Goal: Information Seeking & Learning: Learn about a topic

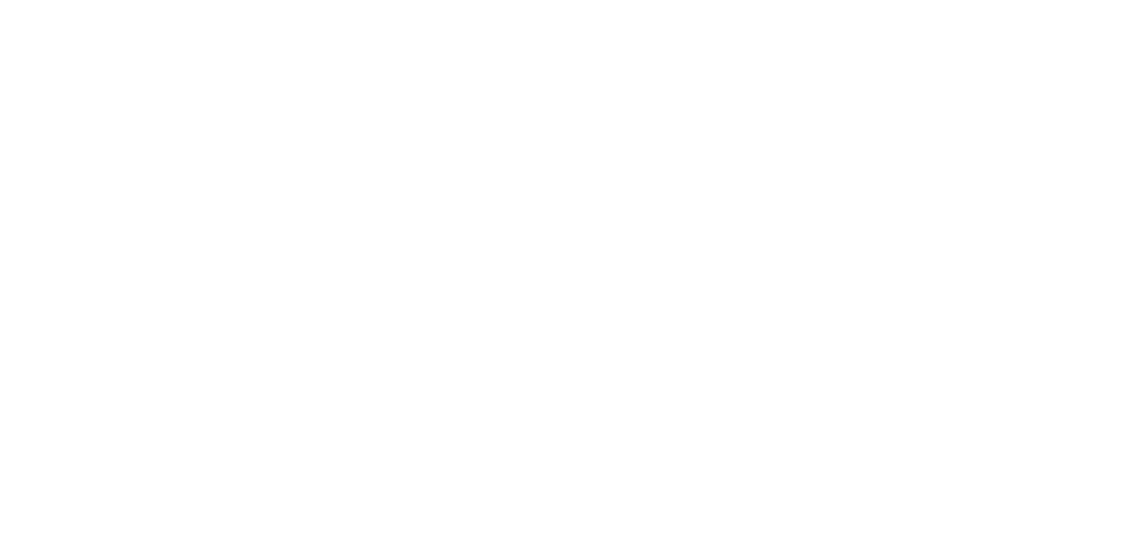
select select "Song"
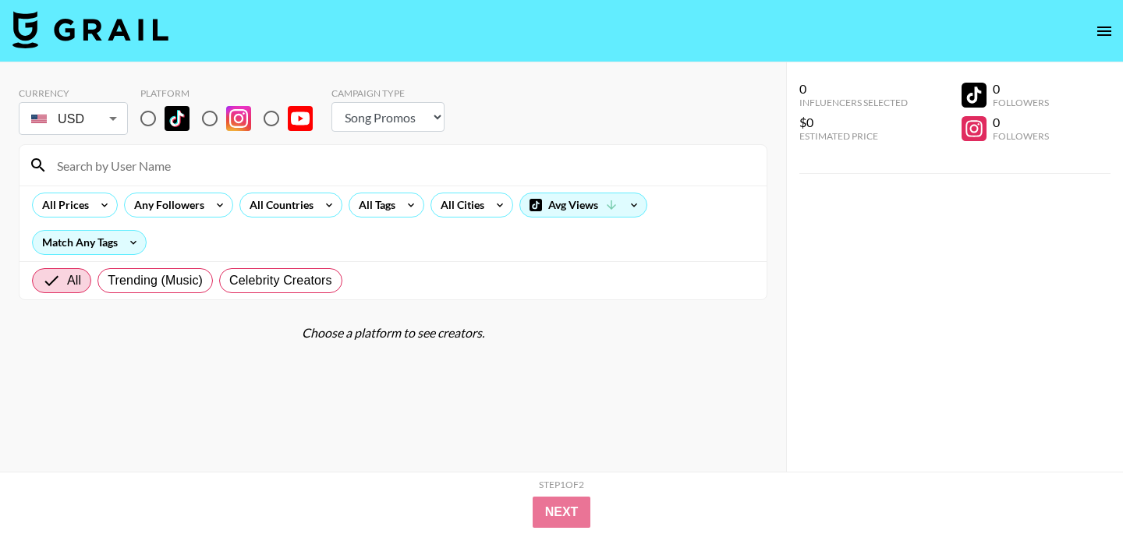
click at [154, 115] on input "radio" at bounding box center [148, 118] width 33 height 33
radio input "true"
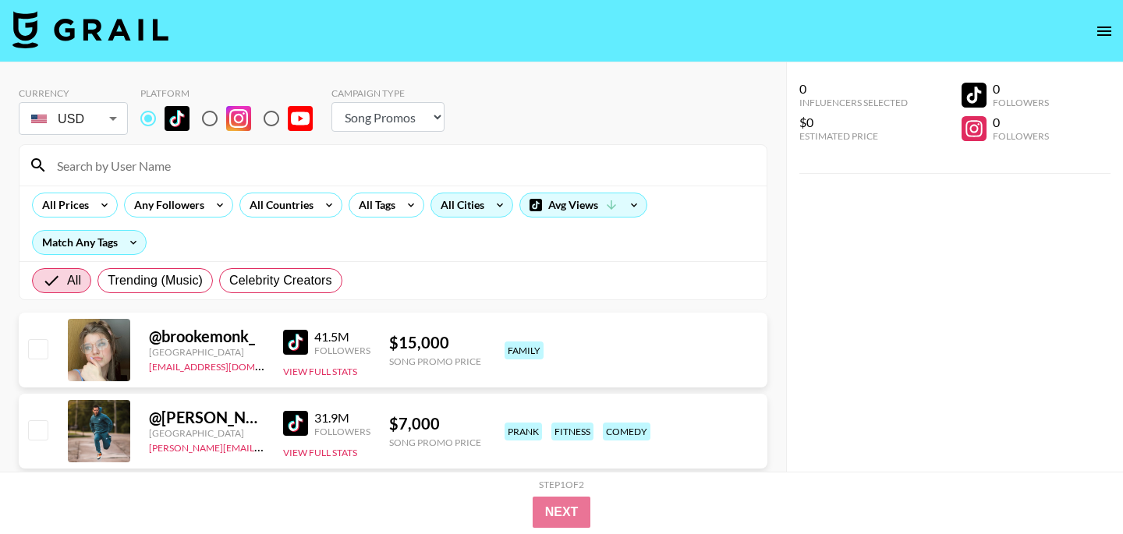
click at [459, 208] on div "All Cities" at bounding box center [459, 204] width 56 height 23
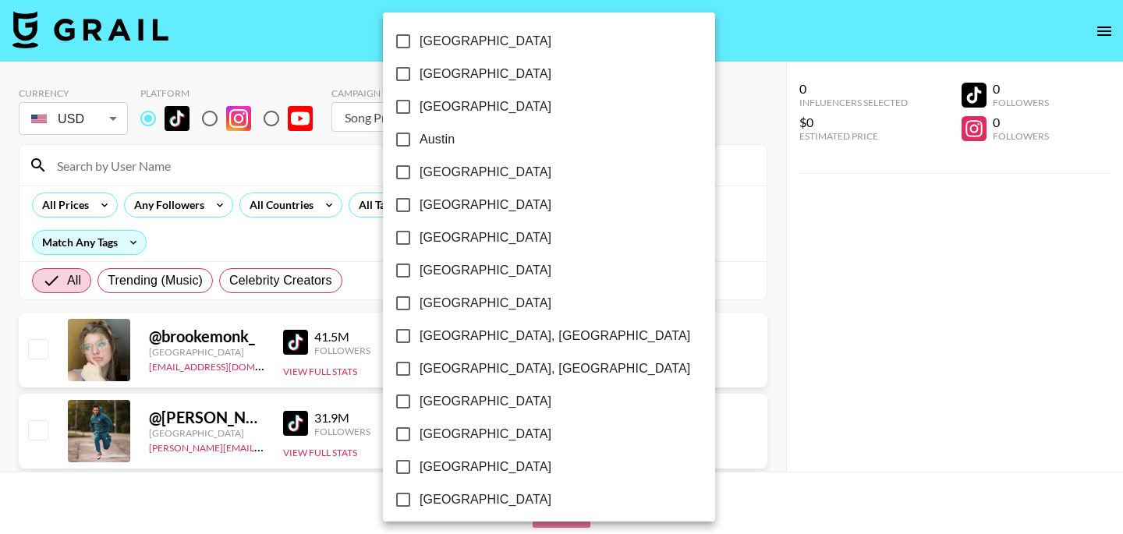
click at [287, 211] on div at bounding box center [561, 267] width 1123 height 534
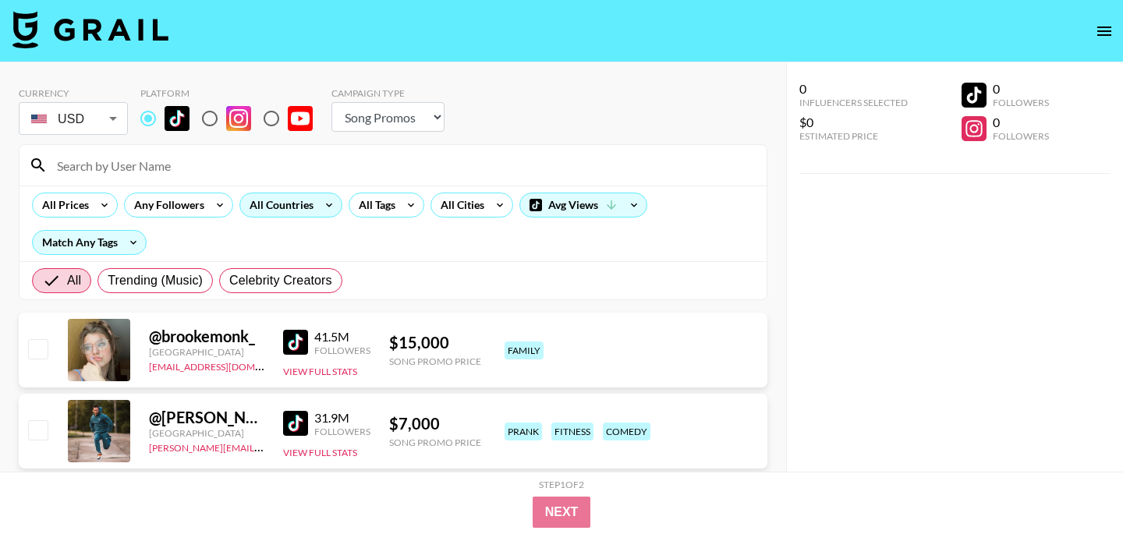
click at [311, 211] on div "All Countries" at bounding box center [278, 204] width 76 height 23
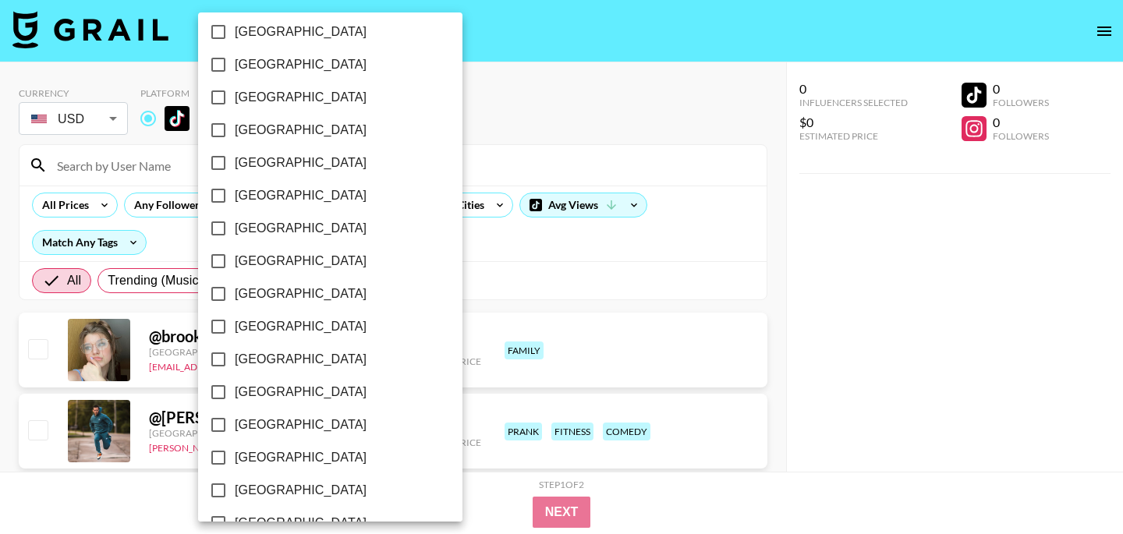
scroll to position [1285, 0]
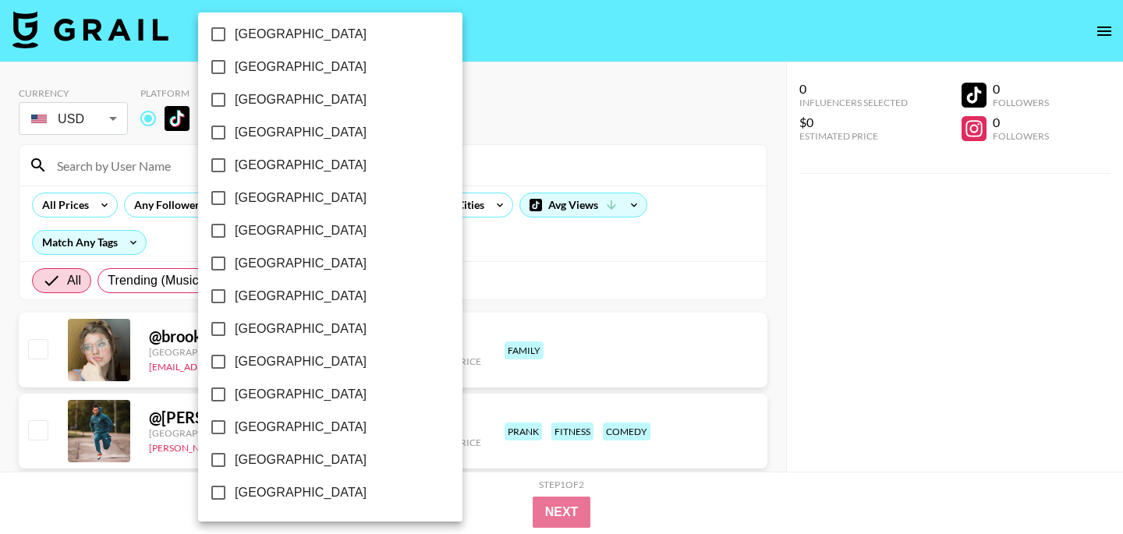
click at [296, 457] on span "[GEOGRAPHIC_DATA]" at bounding box center [301, 460] width 132 height 19
click at [235, 457] on input "[GEOGRAPHIC_DATA]" at bounding box center [218, 460] width 33 height 33
checkbox input "true"
click at [667, 113] on div at bounding box center [561, 267] width 1123 height 534
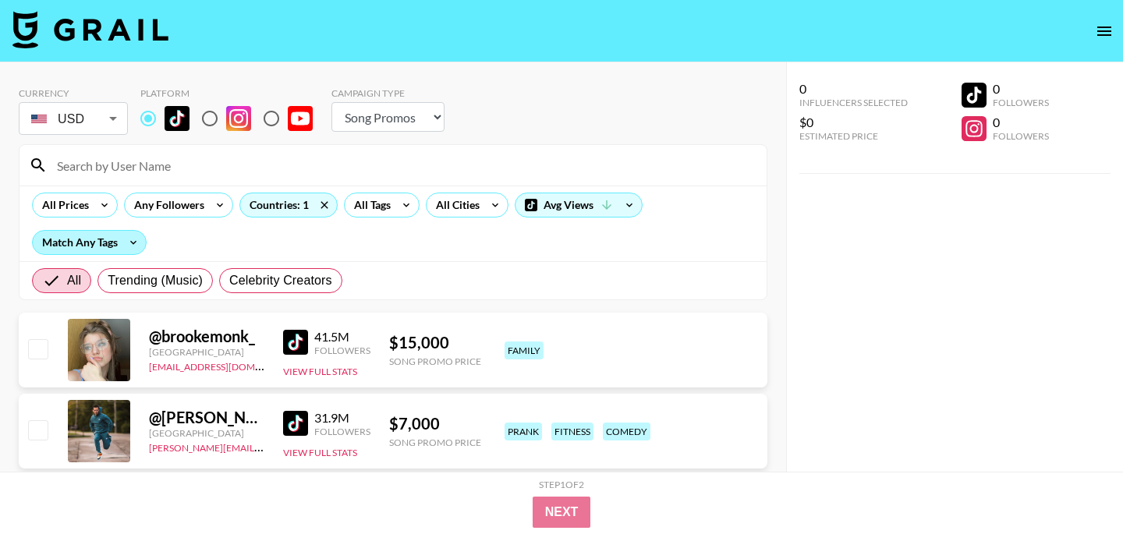
click at [101, 238] on div "Match Any Tags" at bounding box center [89, 242] width 113 height 23
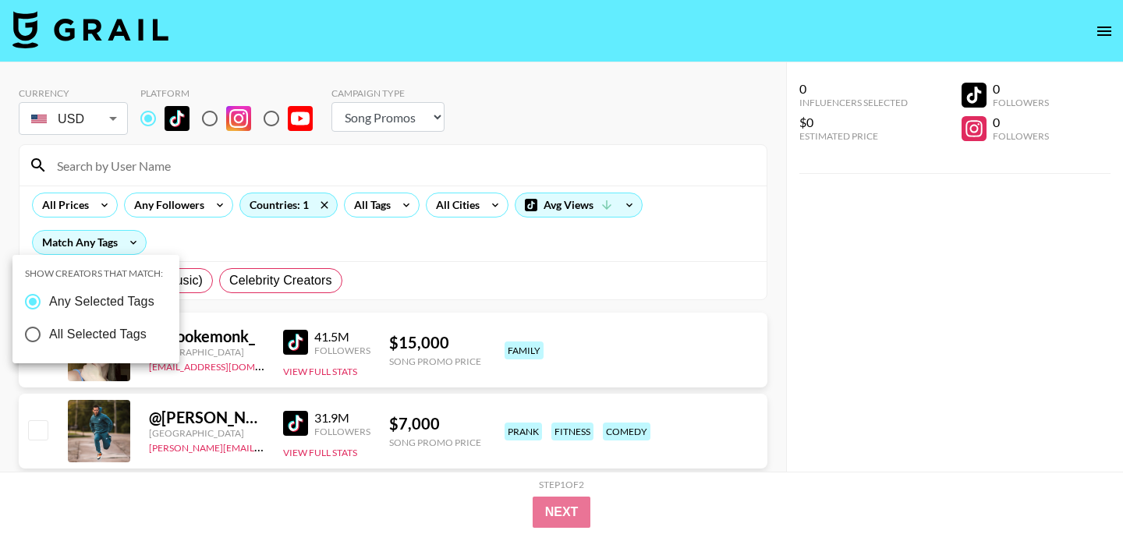
click at [386, 210] on div at bounding box center [561, 267] width 1123 height 534
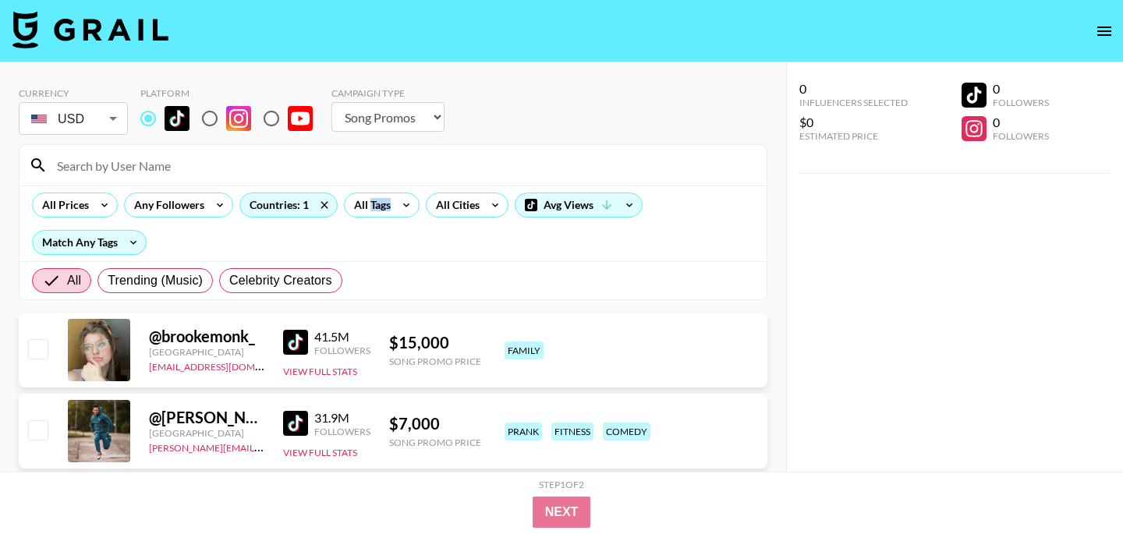
click at [381, 210] on div "All Tags" at bounding box center [369, 204] width 49 height 23
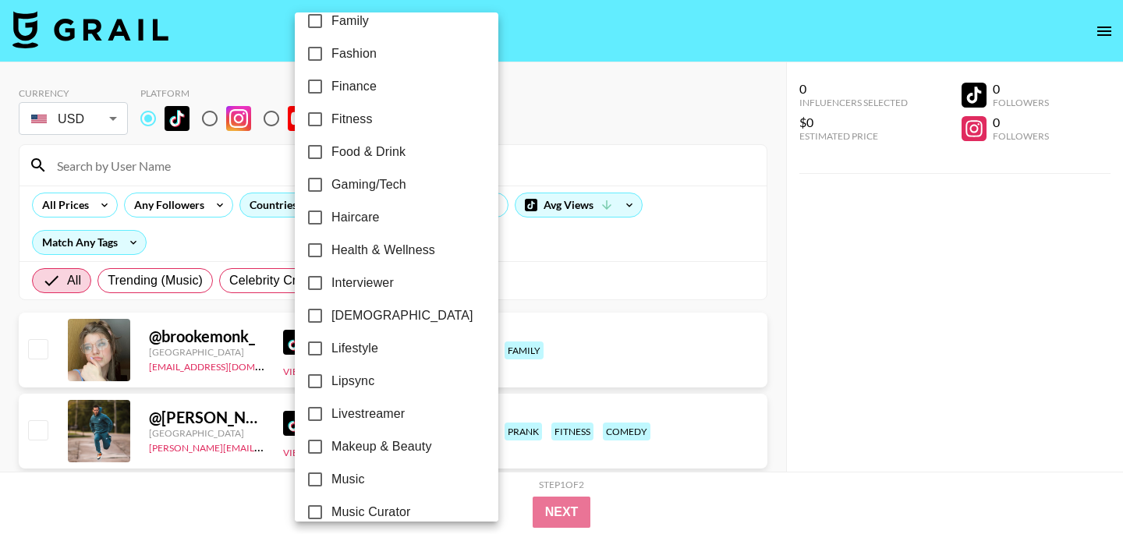
scroll to position [474, 0]
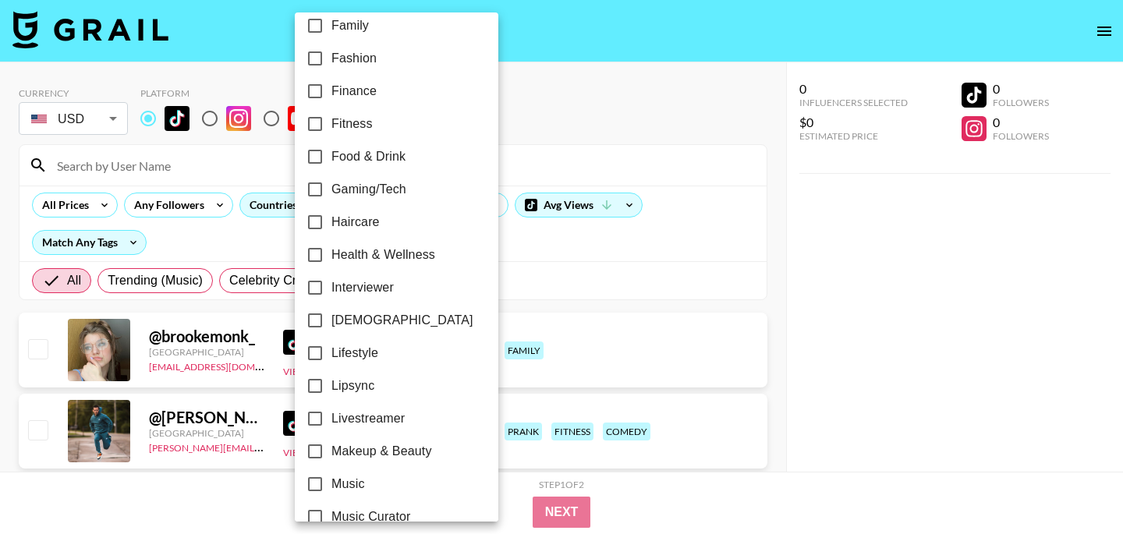
click at [374, 51] on span "Fashion" at bounding box center [354, 58] width 45 height 19
click at [332, 51] on input "Fashion" at bounding box center [315, 58] width 33 height 33
checkbox input "true"
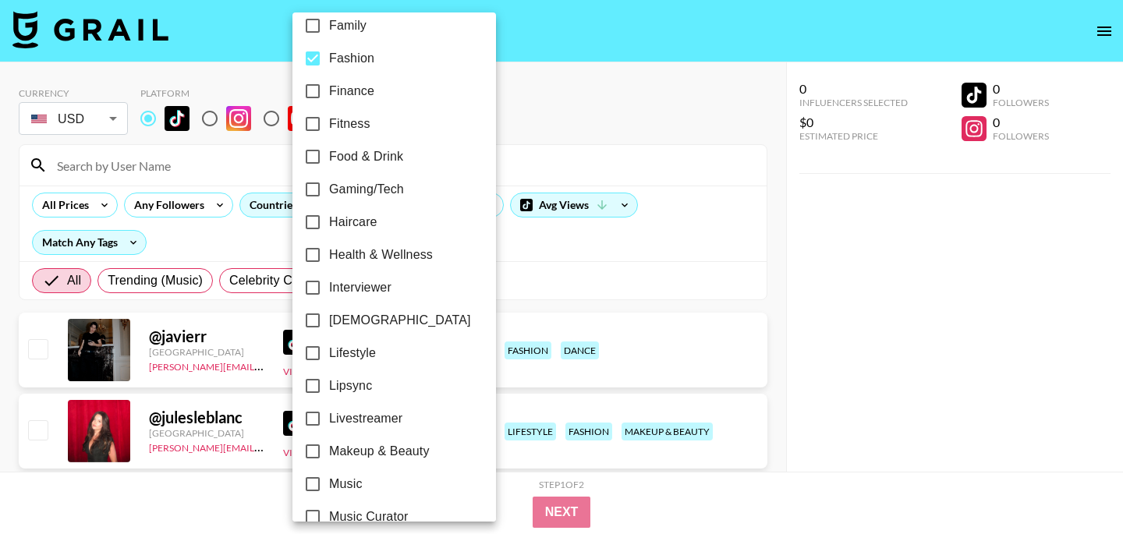
click at [505, 112] on div at bounding box center [561, 267] width 1123 height 534
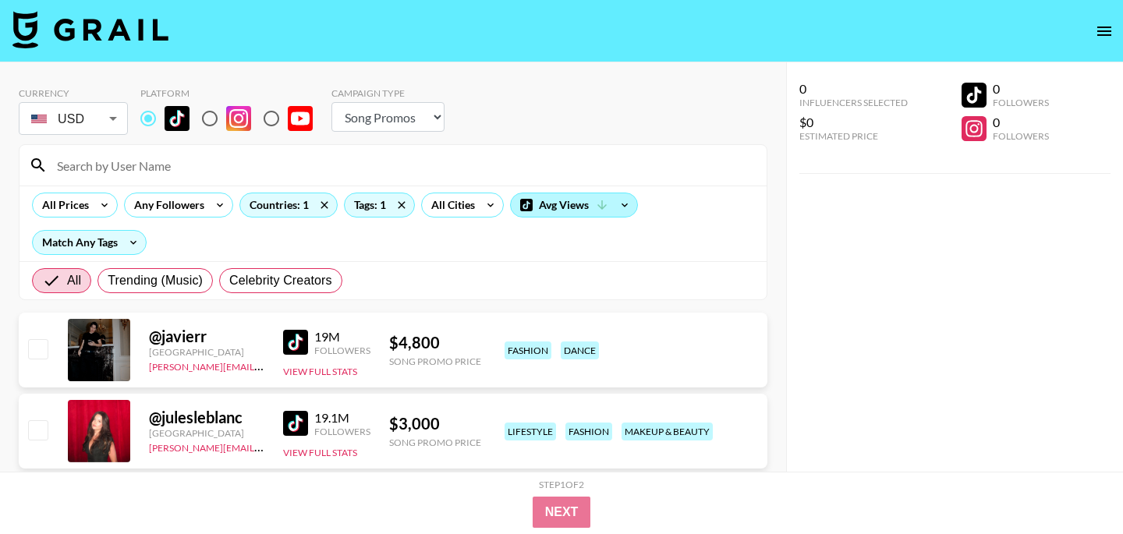
click at [566, 204] on div "Avg Views" at bounding box center [574, 204] width 126 height 23
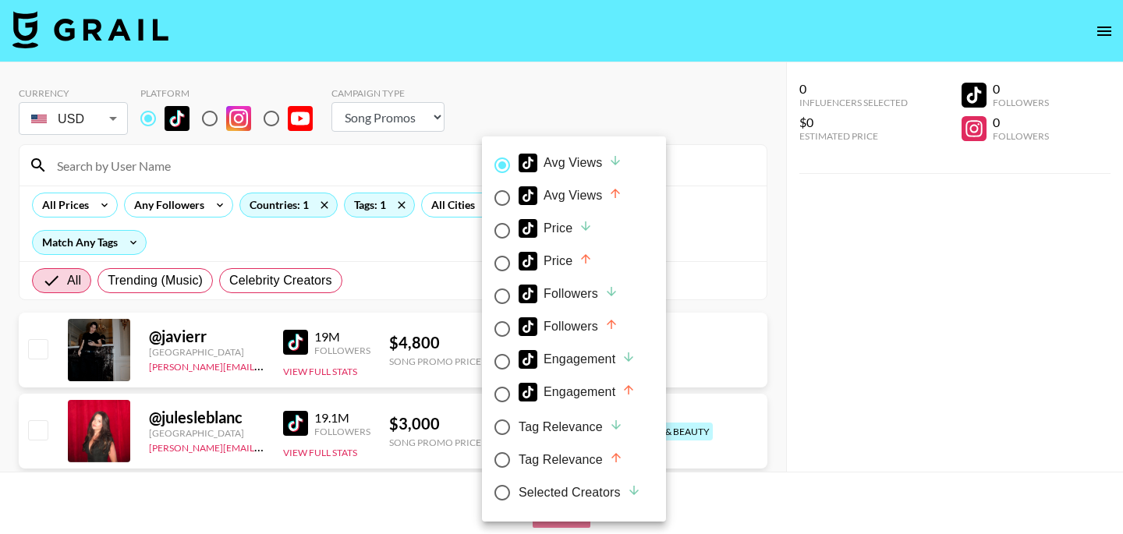
click at [575, 292] on div "Followers" at bounding box center [569, 294] width 100 height 19
click at [519, 292] on input "Followers" at bounding box center [502, 296] width 33 height 33
radio input "true"
radio input "false"
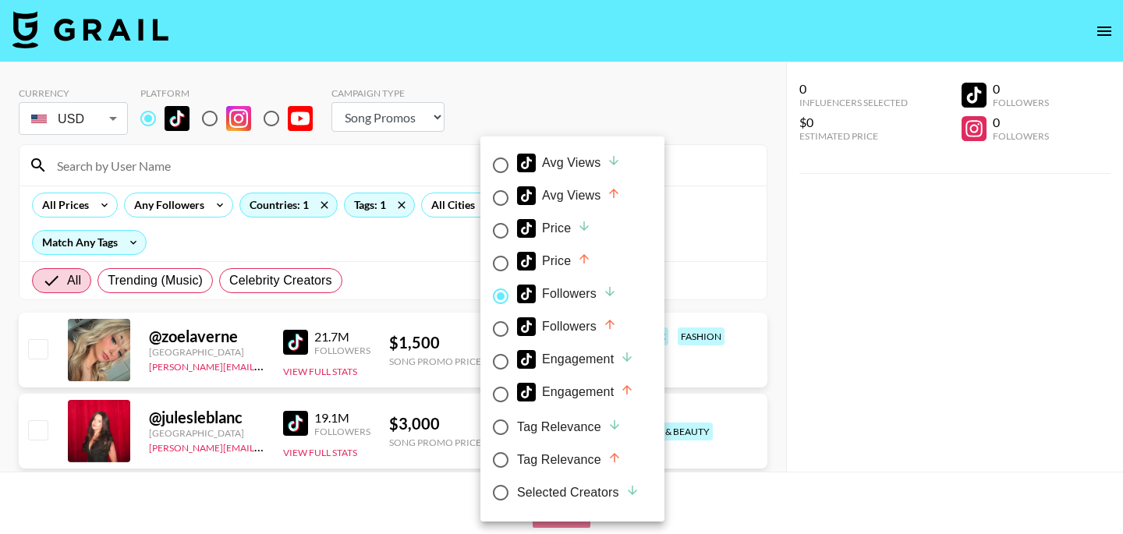
click at [586, 330] on div "Followers" at bounding box center [567, 326] width 100 height 19
click at [517, 330] on input "Followers" at bounding box center [500, 329] width 33 height 33
radio input "true"
radio input "false"
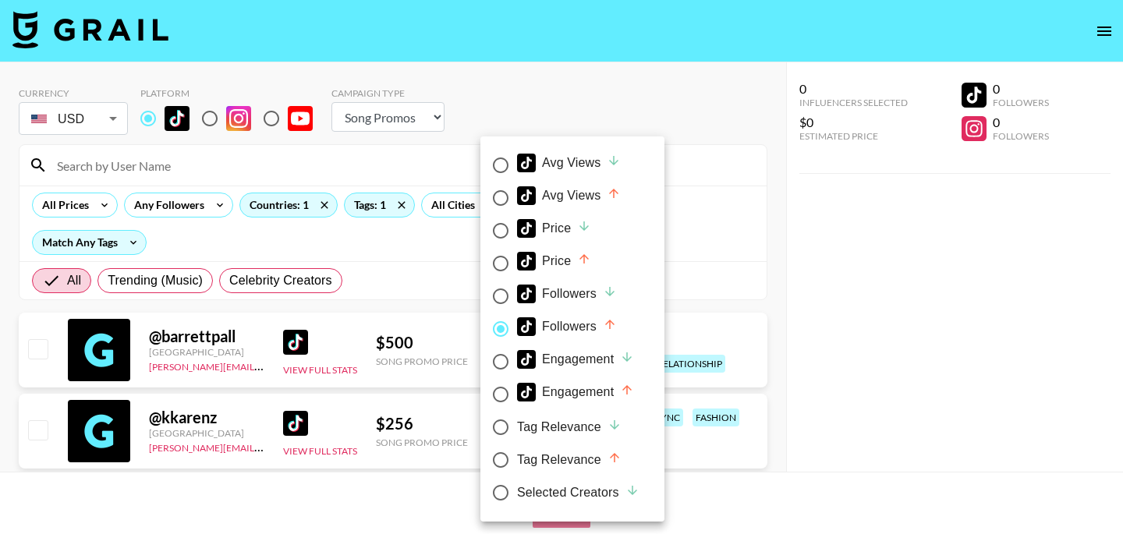
click at [728, 255] on div at bounding box center [561, 267] width 1123 height 534
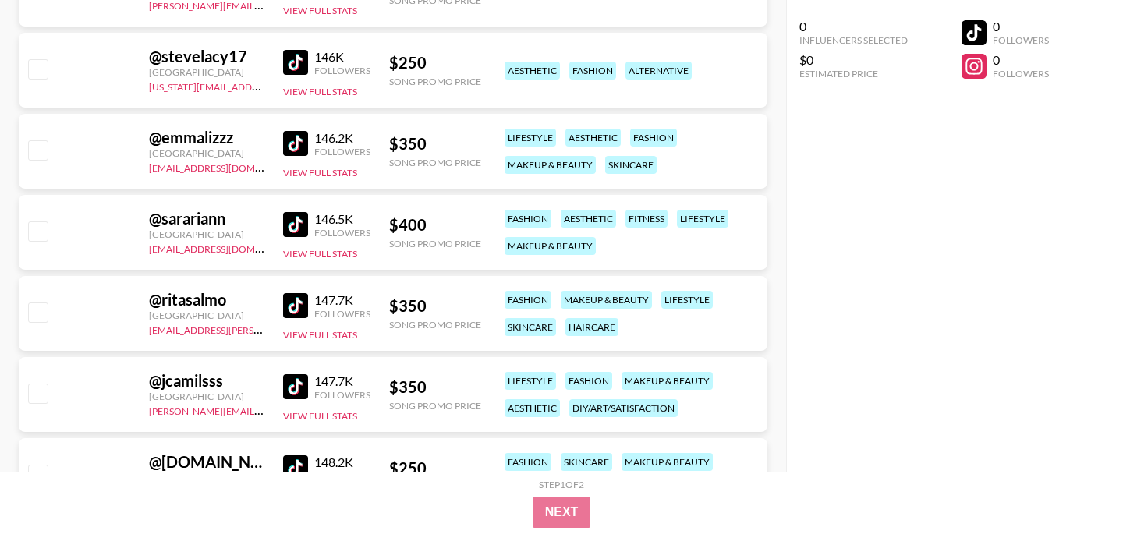
scroll to position [24154, 0]
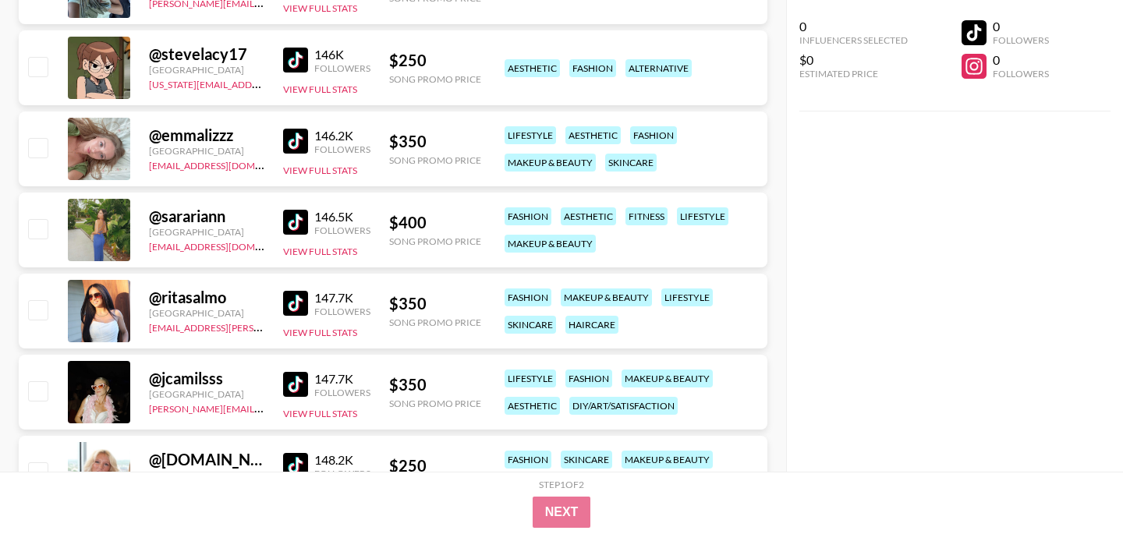
click at [295, 137] on img at bounding box center [295, 141] width 25 height 25
click at [302, 218] on img at bounding box center [295, 222] width 25 height 25
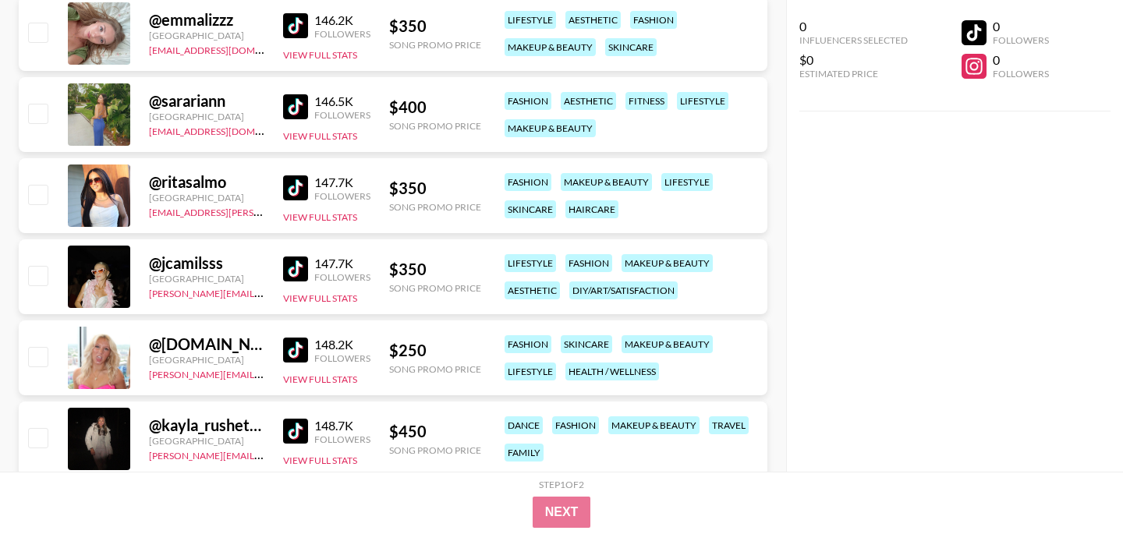
scroll to position [24272, 0]
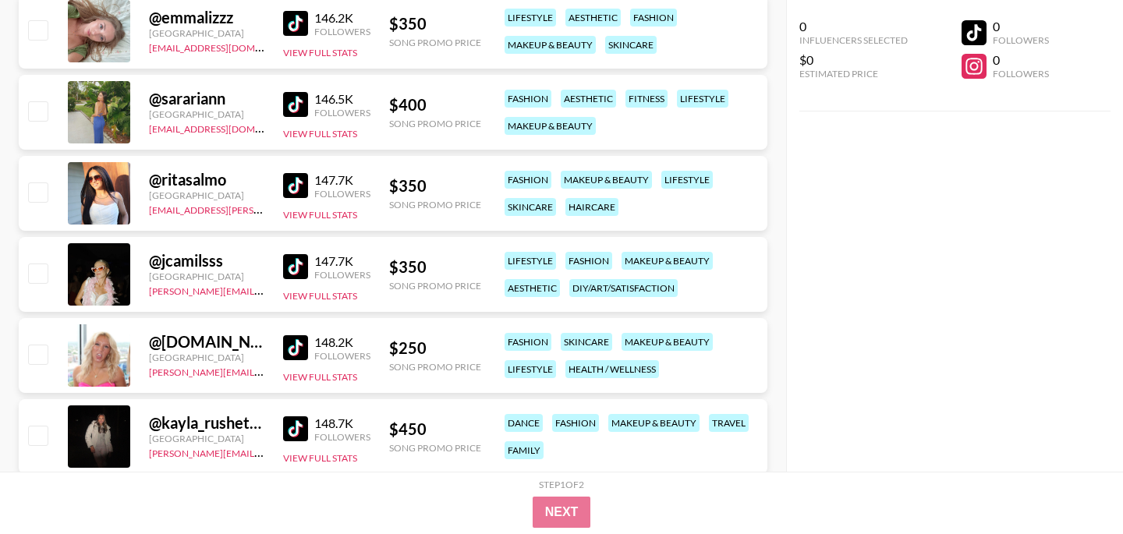
click at [296, 264] on img at bounding box center [295, 266] width 25 height 25
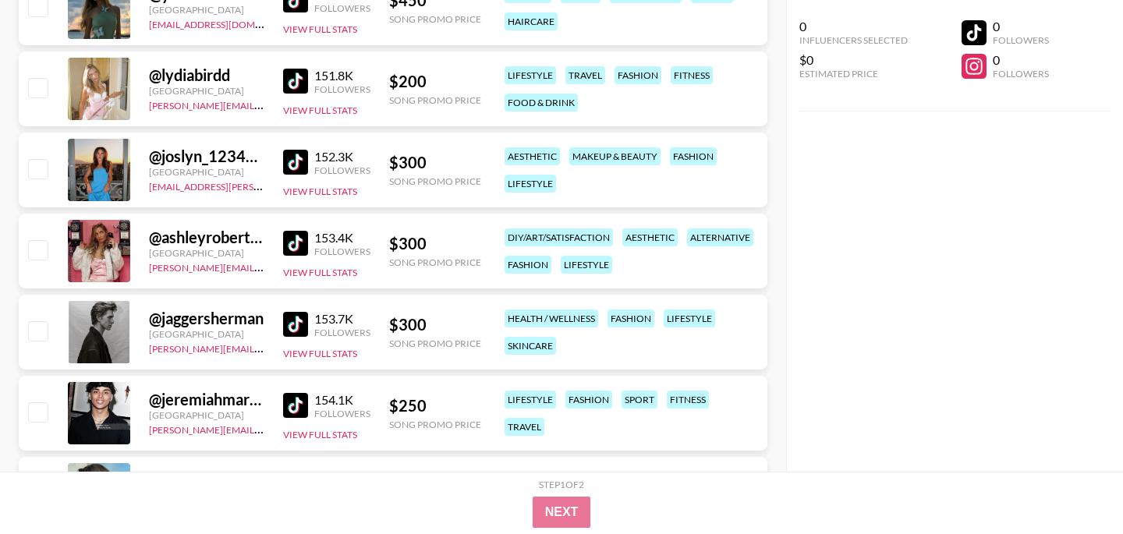
scroll to position [24781, 0]
click at [296, 318] on img at bounding box center [295, 325] width 25 height 25
click at [219, 315] on div "@ jaggersherman" at bounding box center [206, 320] width 115 height 20
click at [341, 356] on button "View Full Stats" at bounding box center [320, 355] width 74 height 12
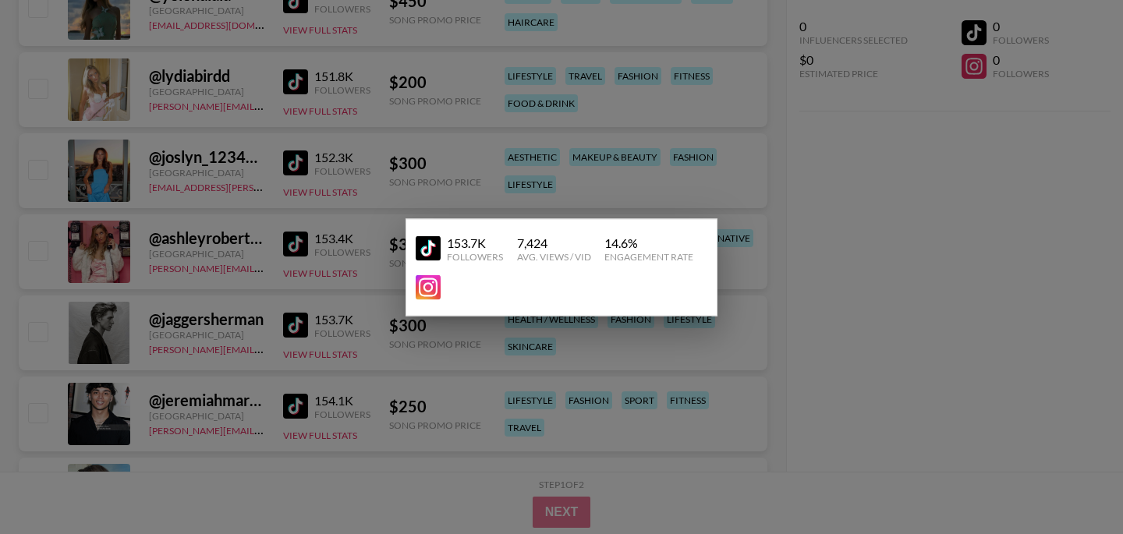
click at [443, 285] on link at bounding box center [431, 287] width 31 height 25
click at [332, 243] on div at bounding box center [561, 267] width 1123 height 534
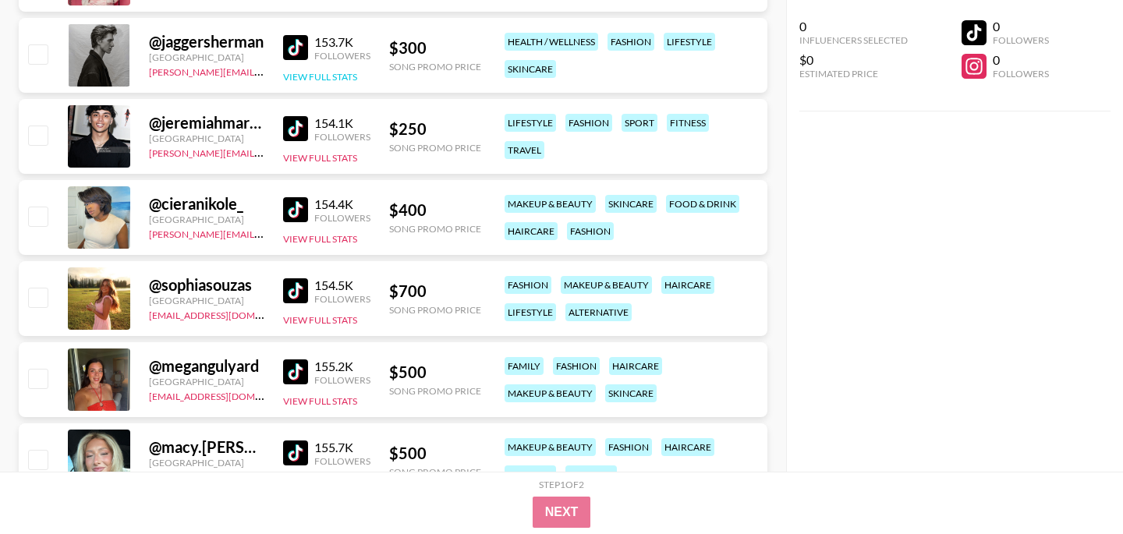
scroll to position [25059, 0]
click at [290, 372] on img at bounding box center [295, 371] width 25 height 25
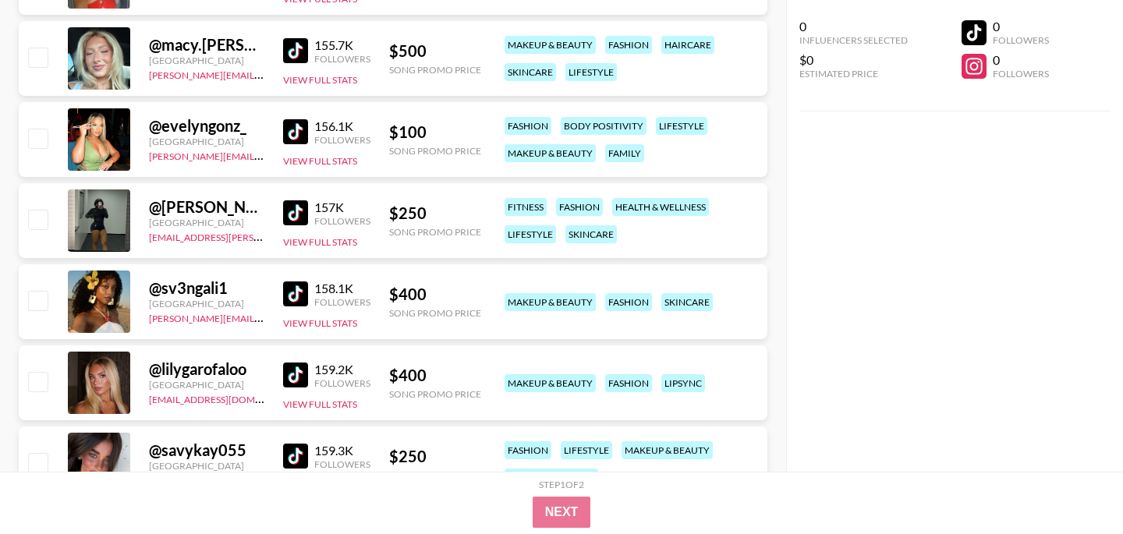
scroll to position [25464, 0]
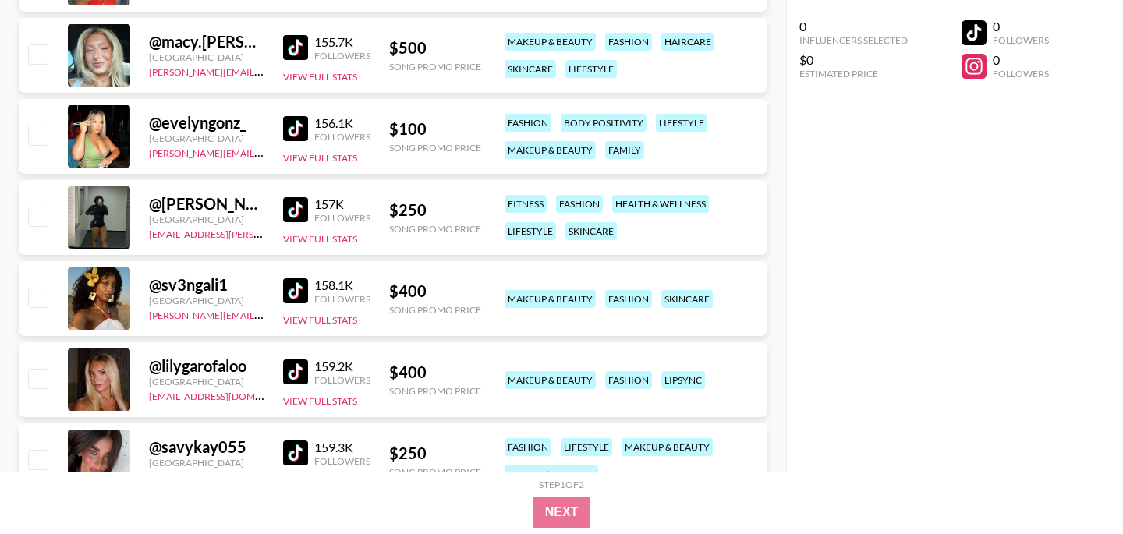
click at [293, 283] on img at bounding box center [295, 290] width 25 height 25
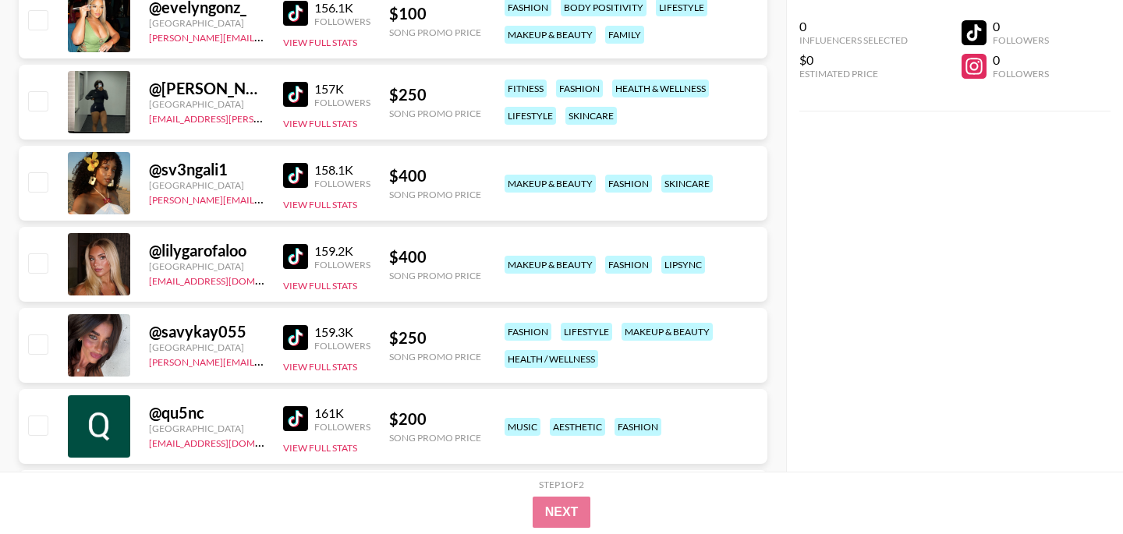
scroll to position [25579, 0]
click at [300, 338] on img at bounding box center [295, 338] width 25 height 25
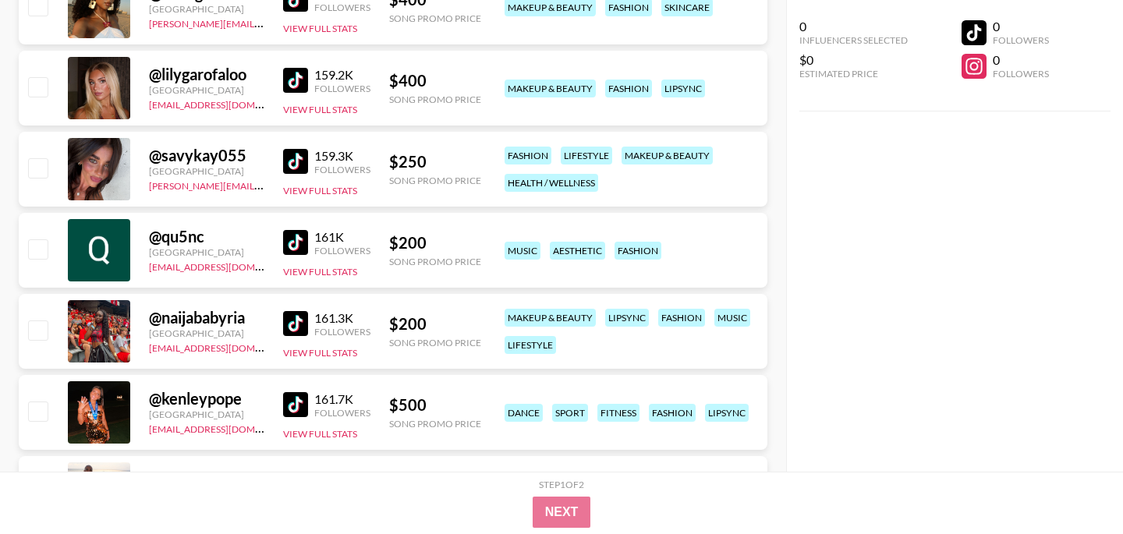
scroll to position [25760, 0]
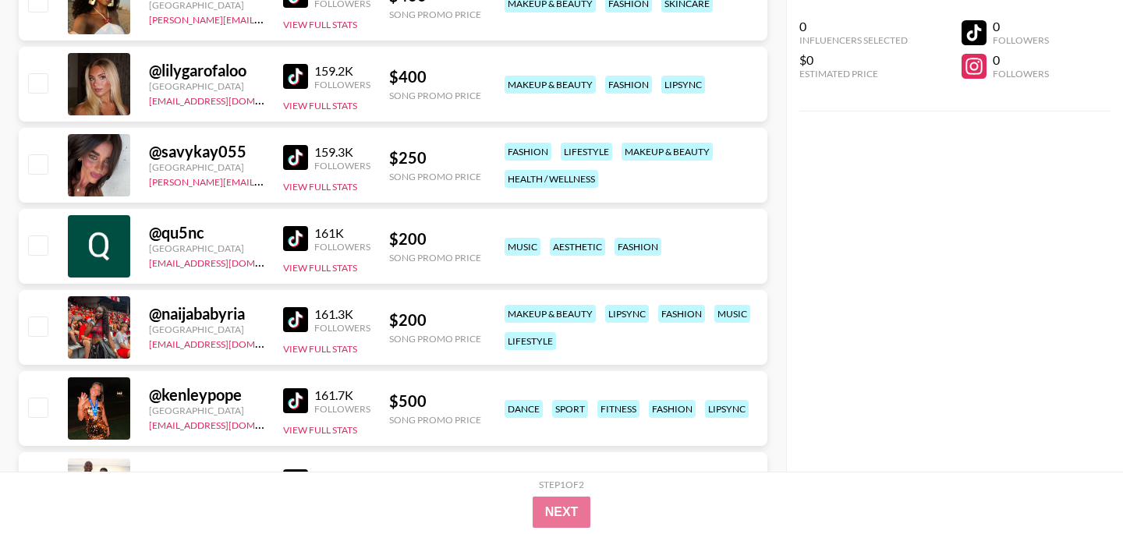
click at [299, 318] on img at bounding box center [295, 319] width 25 height 25
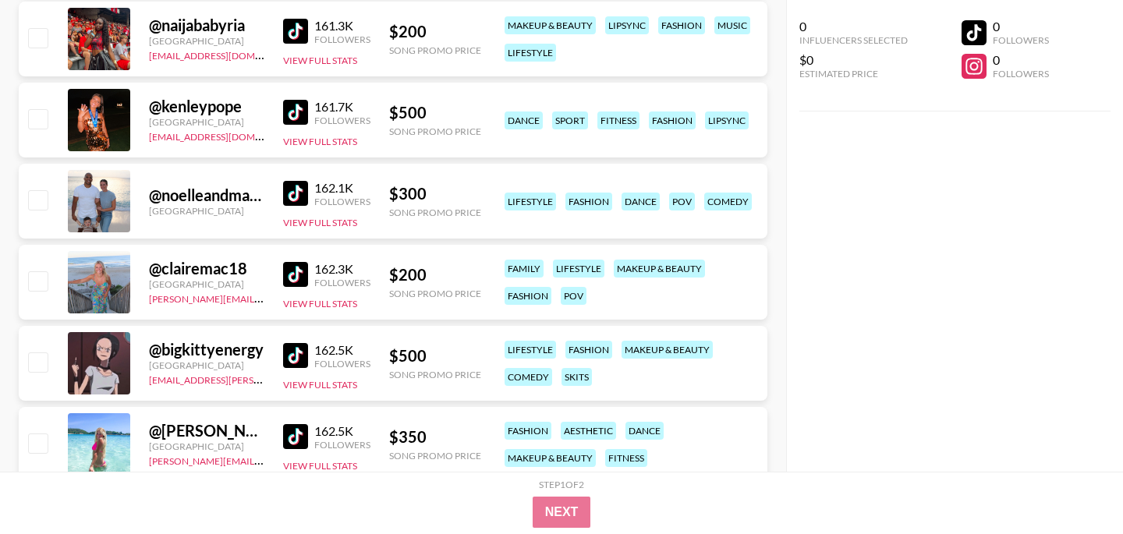
scroll to position [26050, 0]
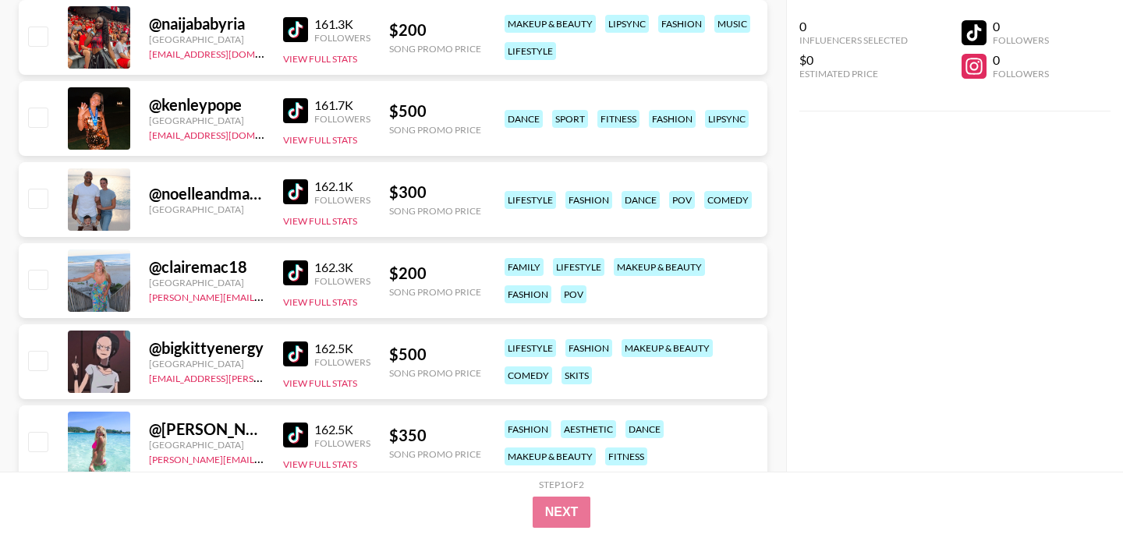
click at [294, 271] on img at bounding box center [295, 273] width 25 height 25
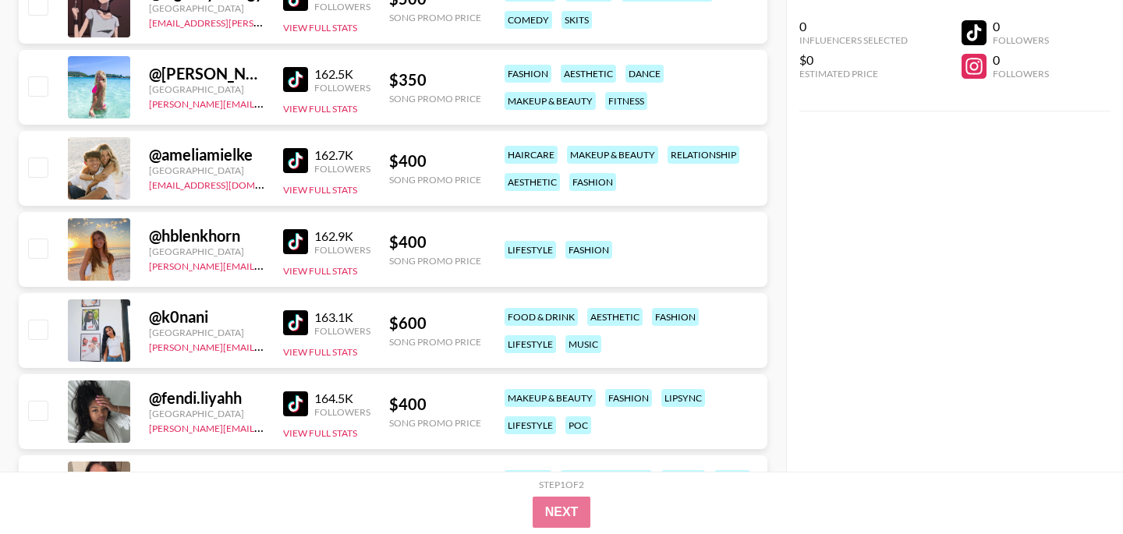
scroll to position [26407, 0]
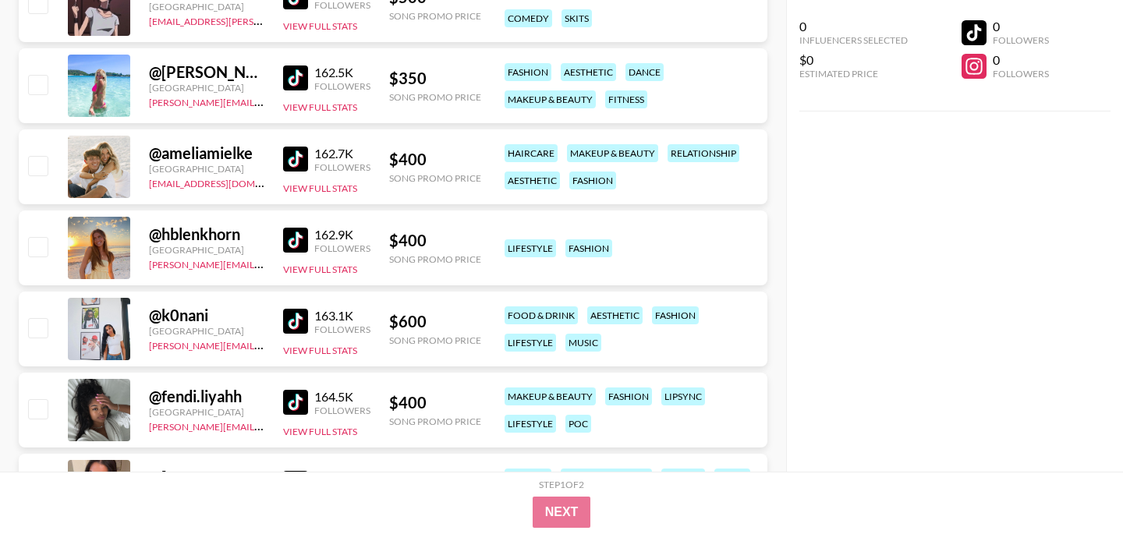
click at [294, 234] on img at bounding box center [295, 240] width 25 height 25
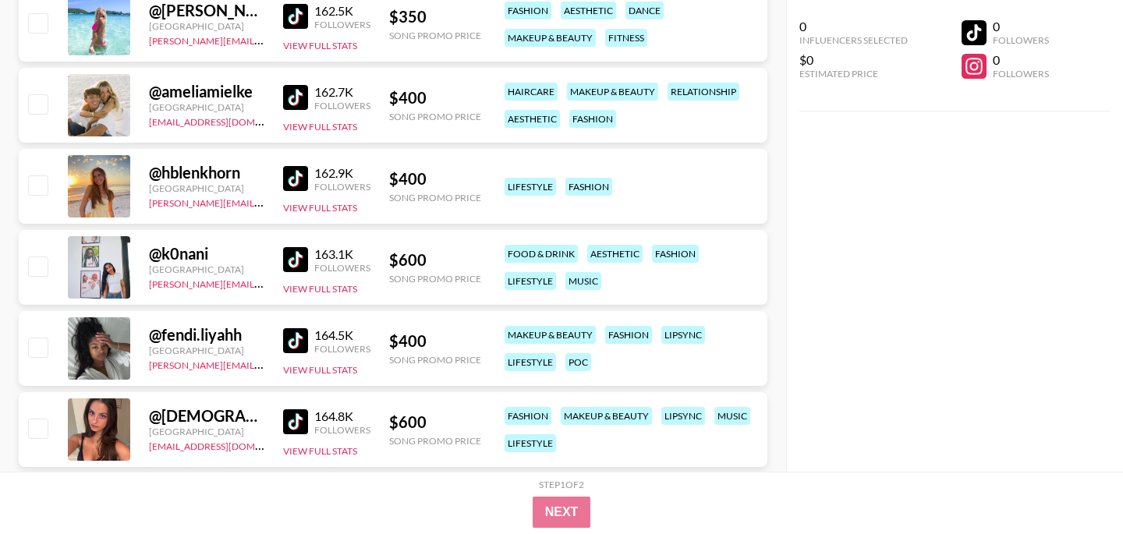
click at [297, 335] on img at bounding box center [295, 340] width 25 height 25
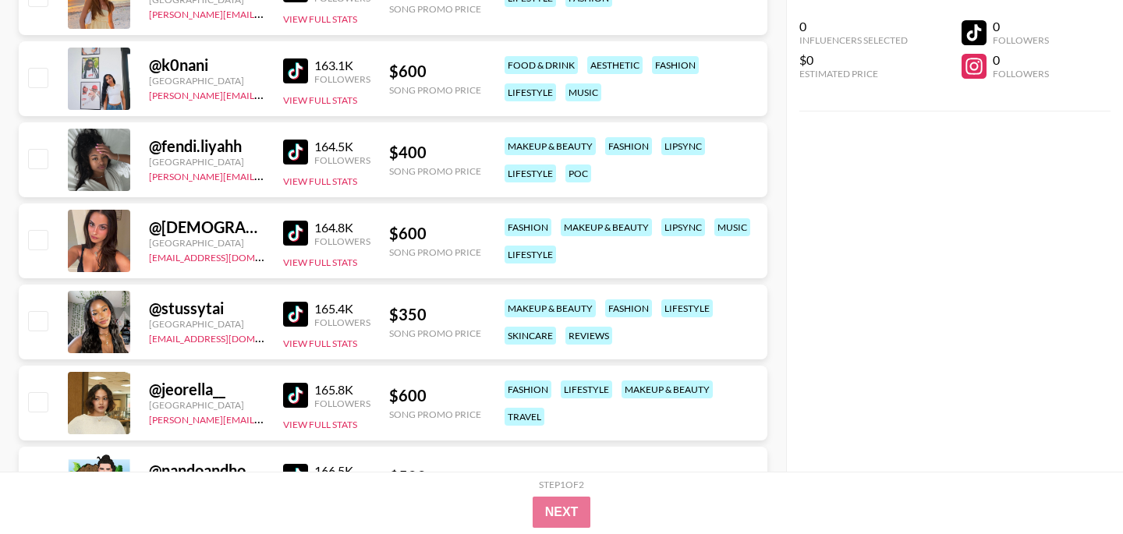
scroll to position [26659, 0]
click at [296, 307] on img at bounding box center [295, 313] width 25 height 25
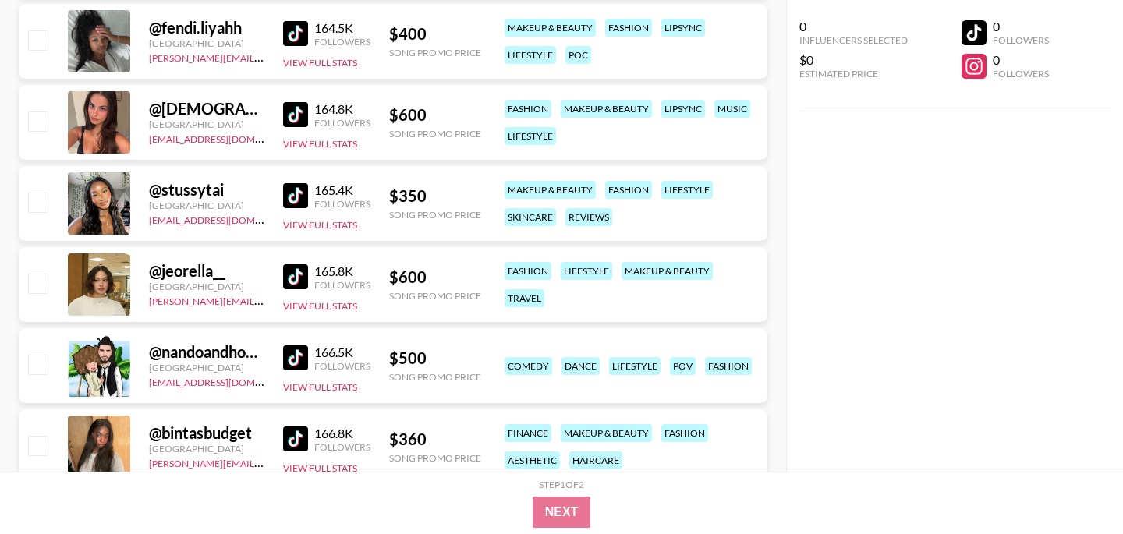
scroll to position [26780, 0]
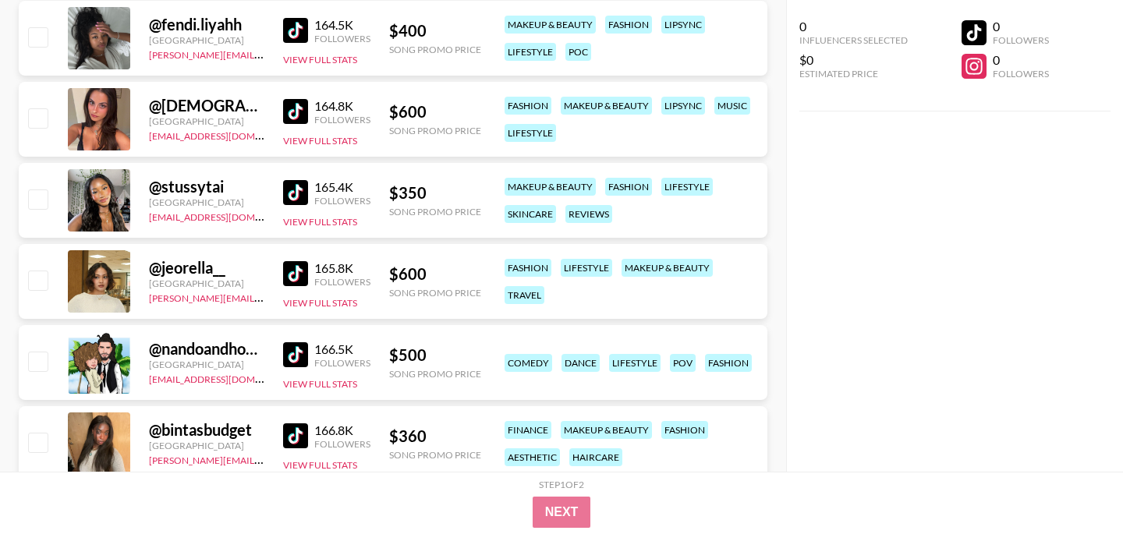
click at [300, 274] on img at bounding box center [295, 273] width 25 height 25
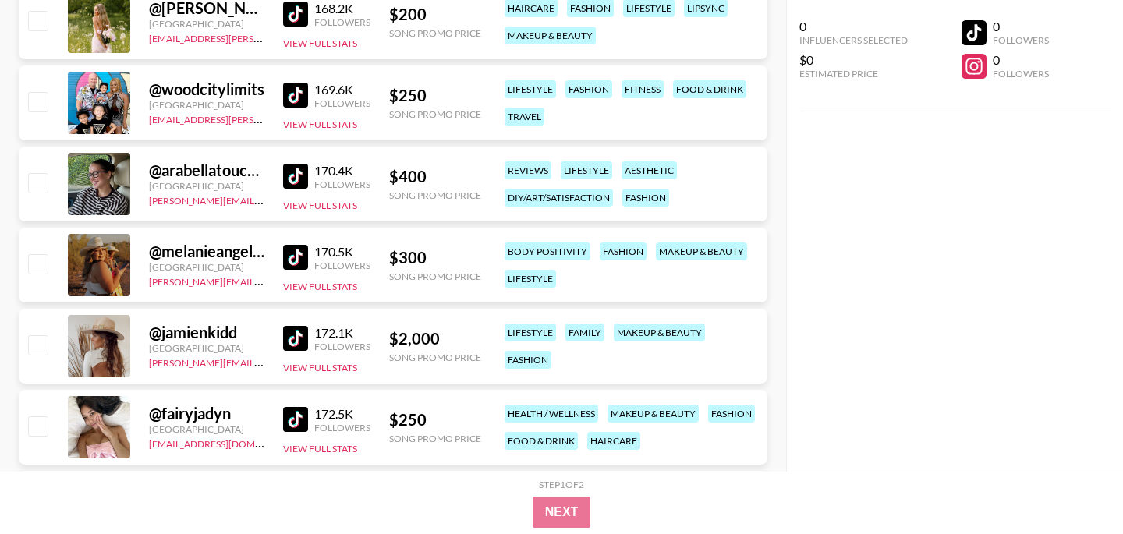
scroll to position [27285, 0]
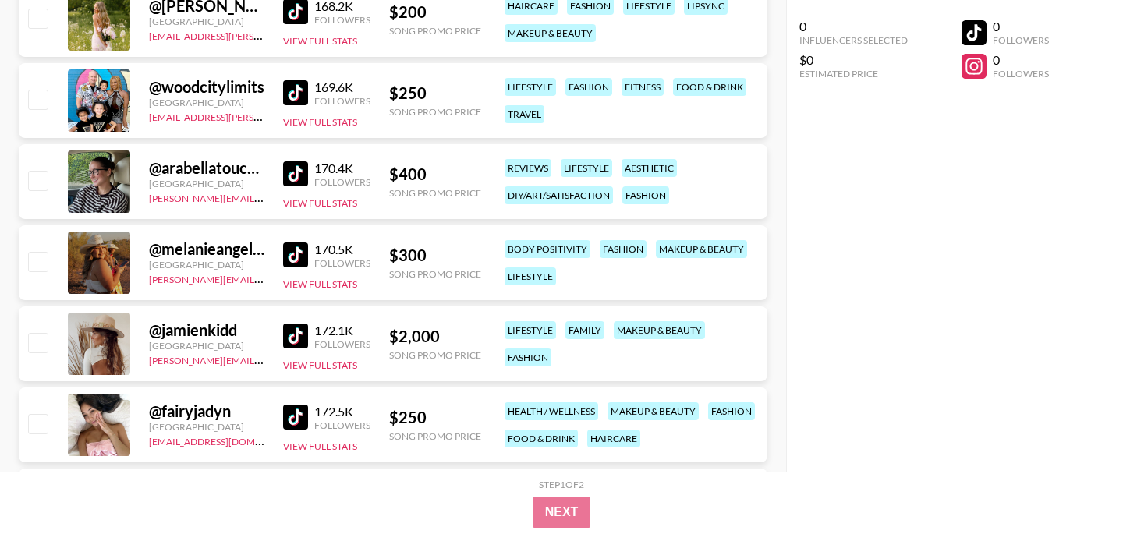
click at [291, 414] on img at bounding box center [295, 417] width 25 height 25
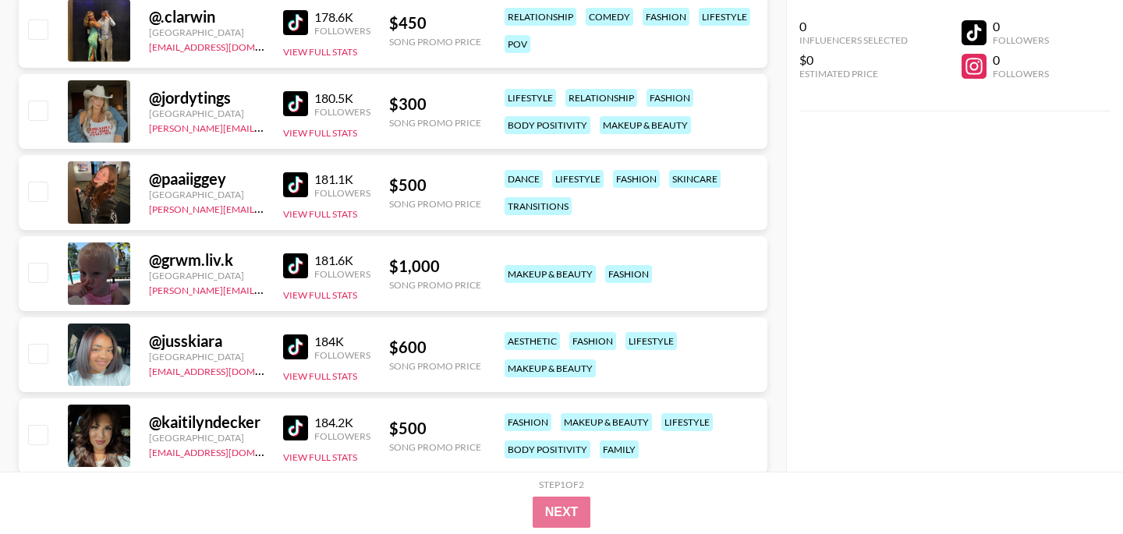
scroll to position [28170, 0]
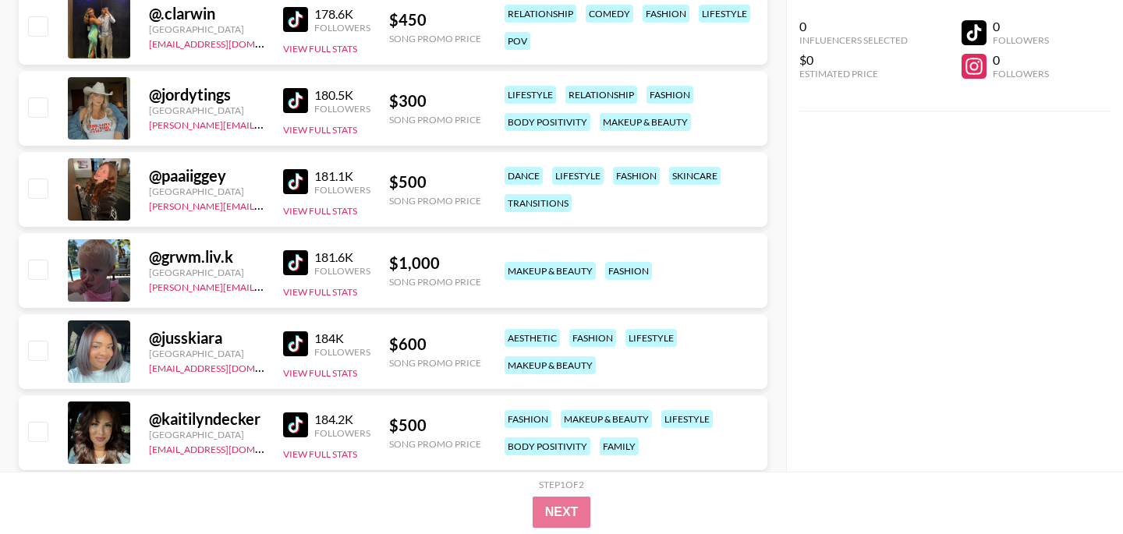
click at [293, 341] on img at bounding box center [295, 344] width 25 height 25
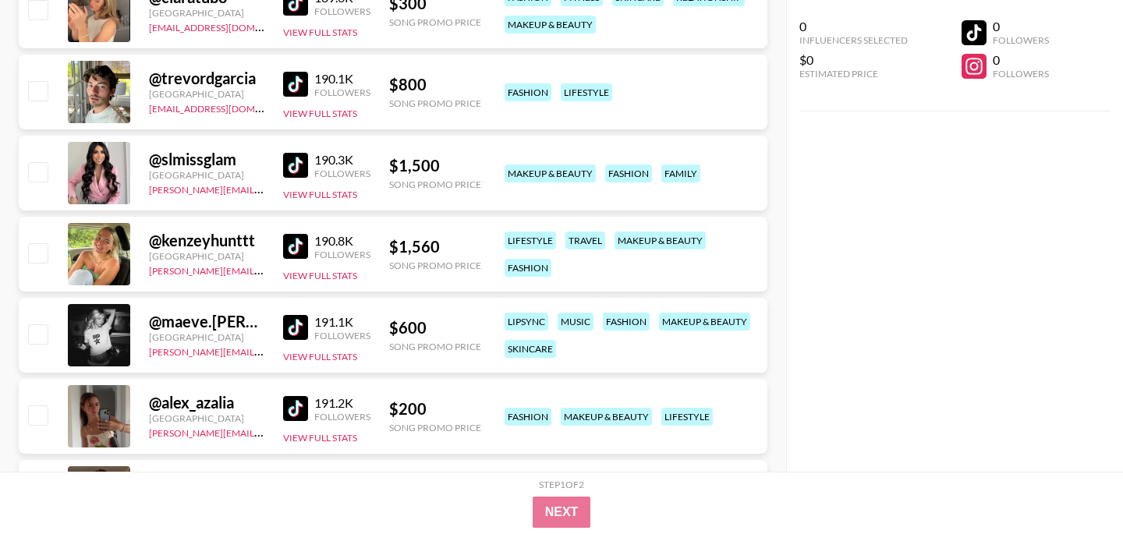
scroll to position [28999, 0]
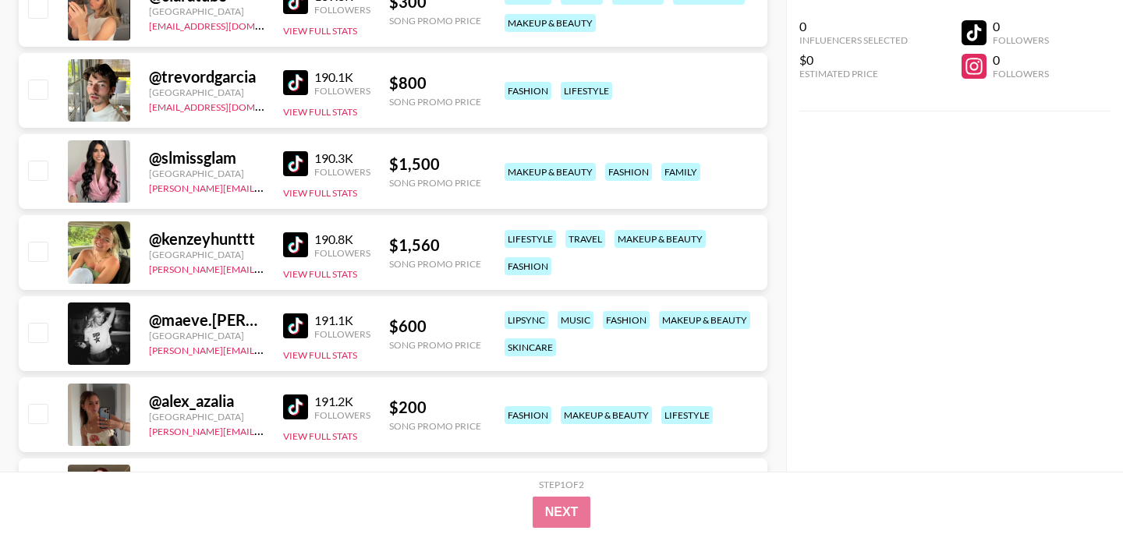
click at [300, 243] on img at bounding box center [295, 244] width 25 height 25
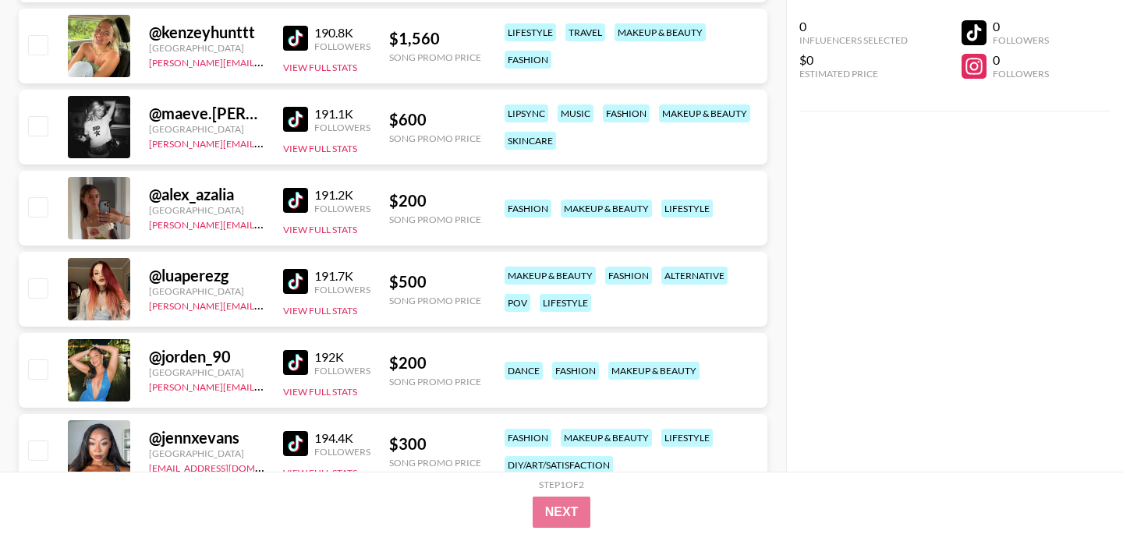
scroll to position [29210, 0]
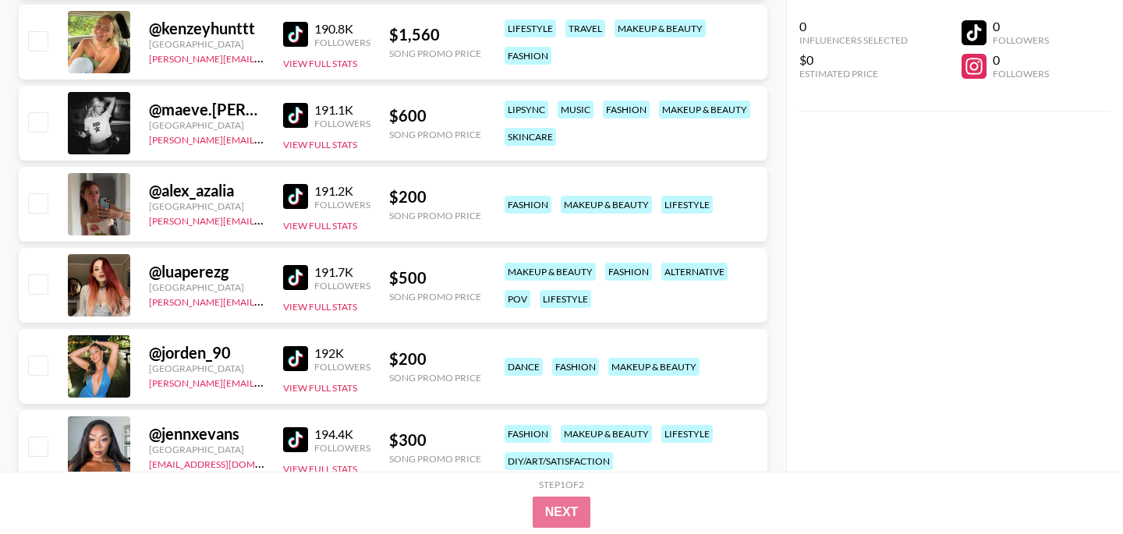
click at [289, 189] on img at bounding box center [295, 196] width 25 height 25
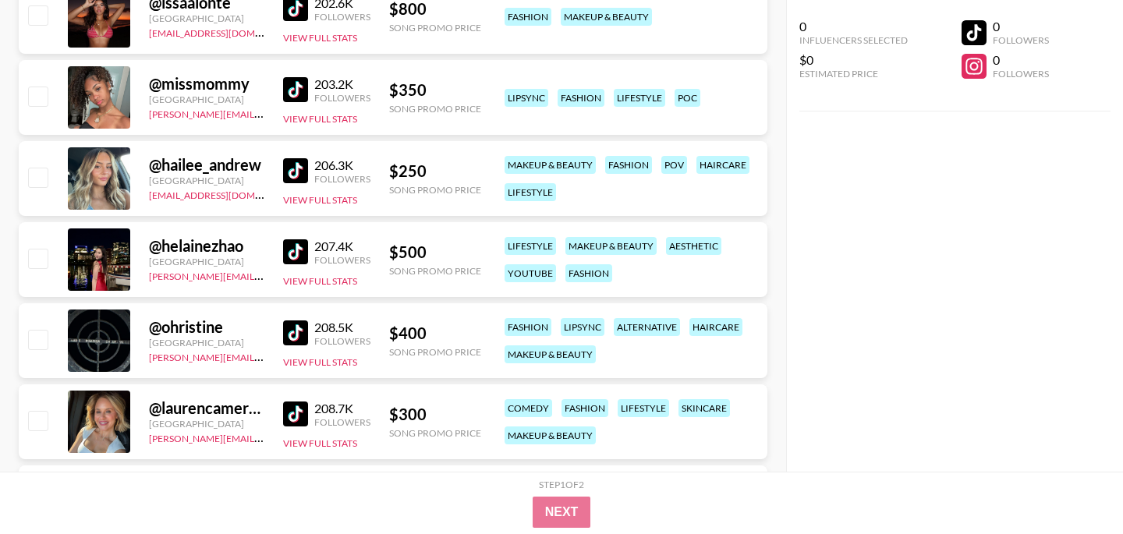
scroll to position [30129, 0]
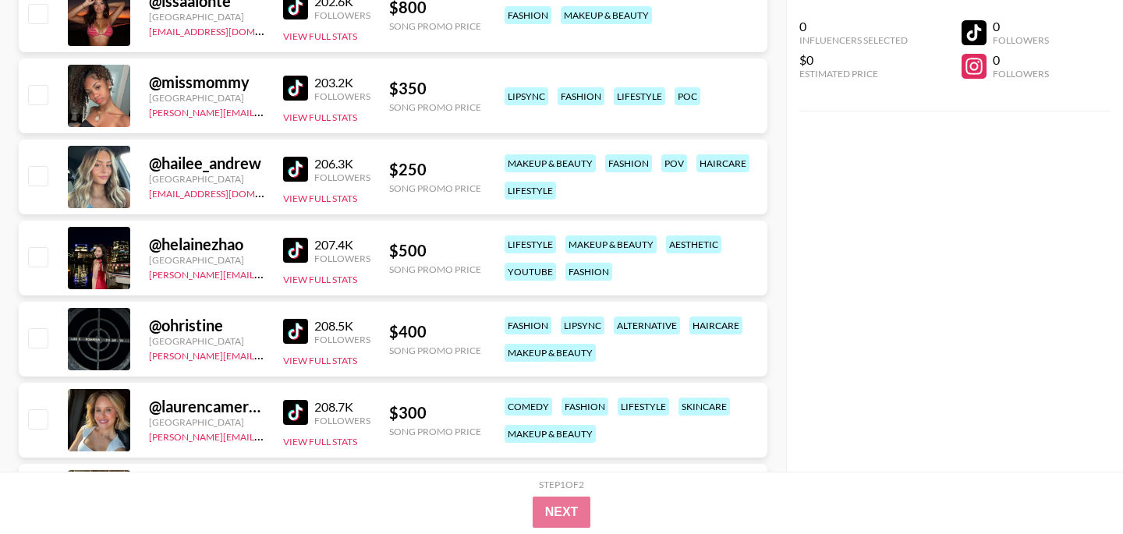
click at [285, 242] on img at bounding box center [295, 250] width 25 height 25
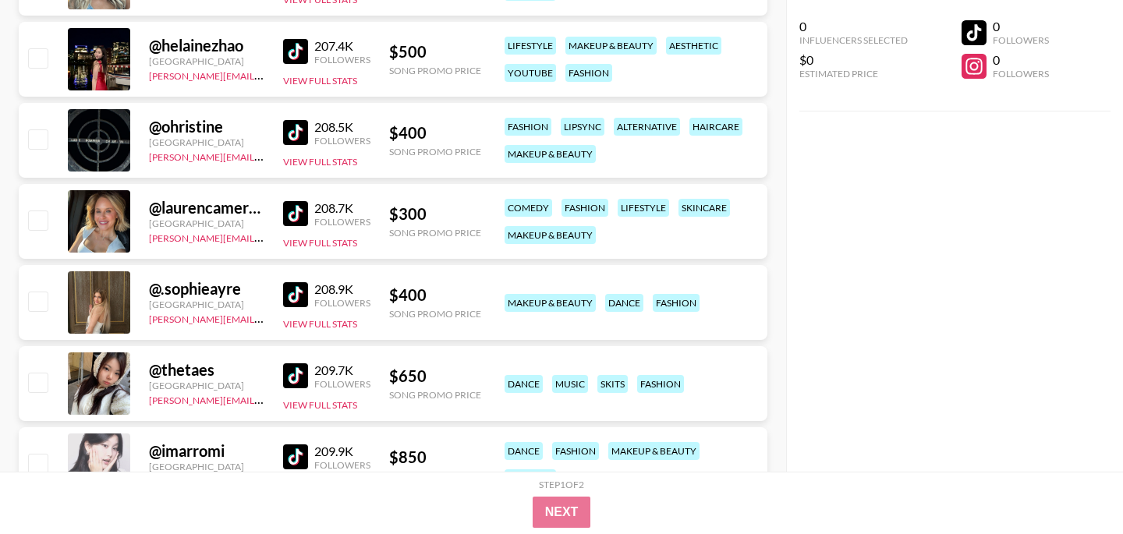
scroll to position [30329, 0]
click at [302, 295] on img at bounding box center [295, 294] width 25 height 25
click at [301, 372] on img at bounding box center [295, 375] width 25 height 25
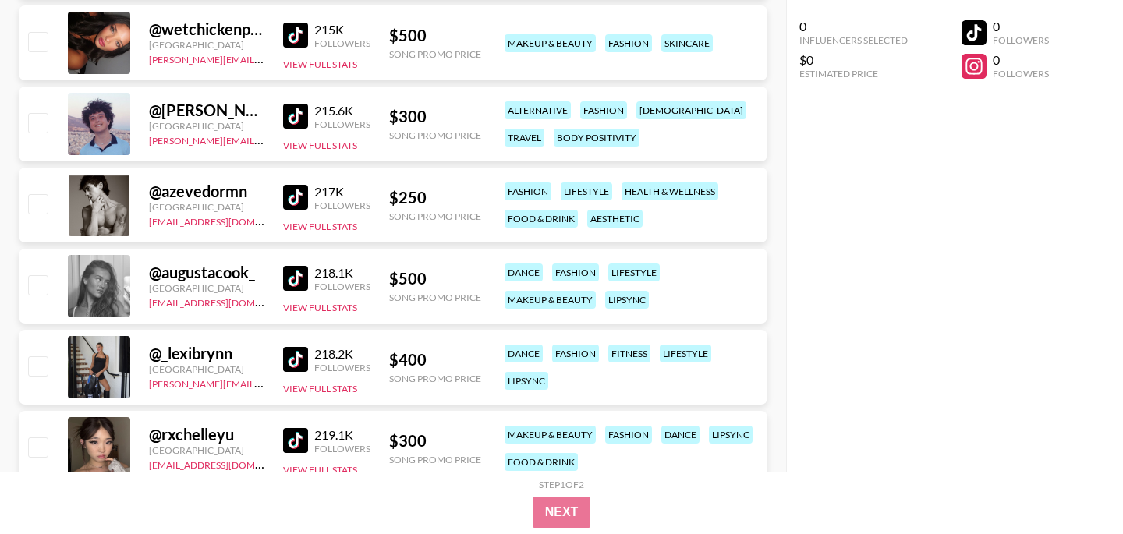
scroll to position [30996, 0]
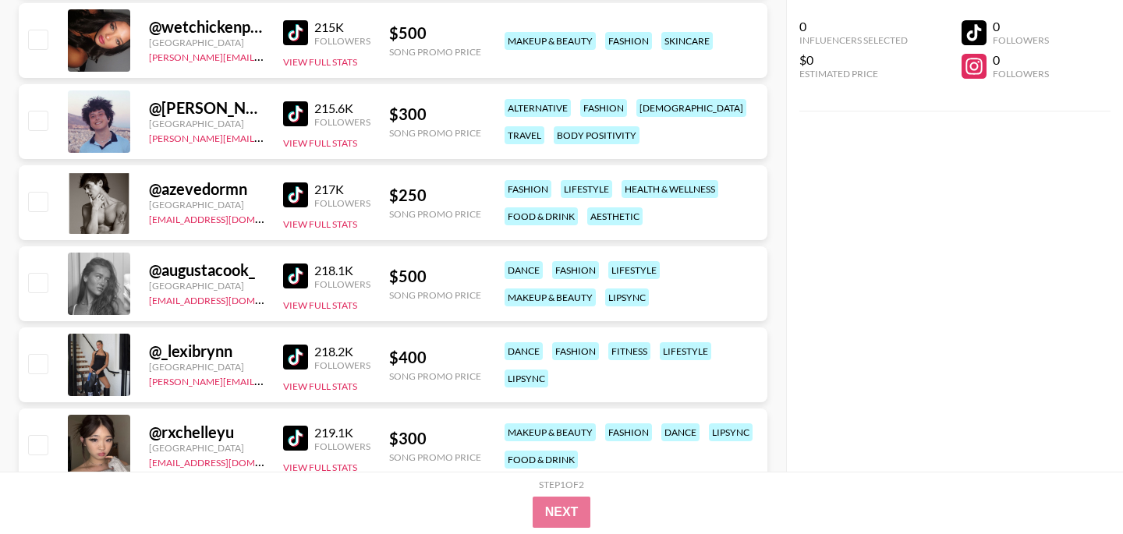
click at [310, 268] on link at bounding box center [298, 276] width 31 height 25
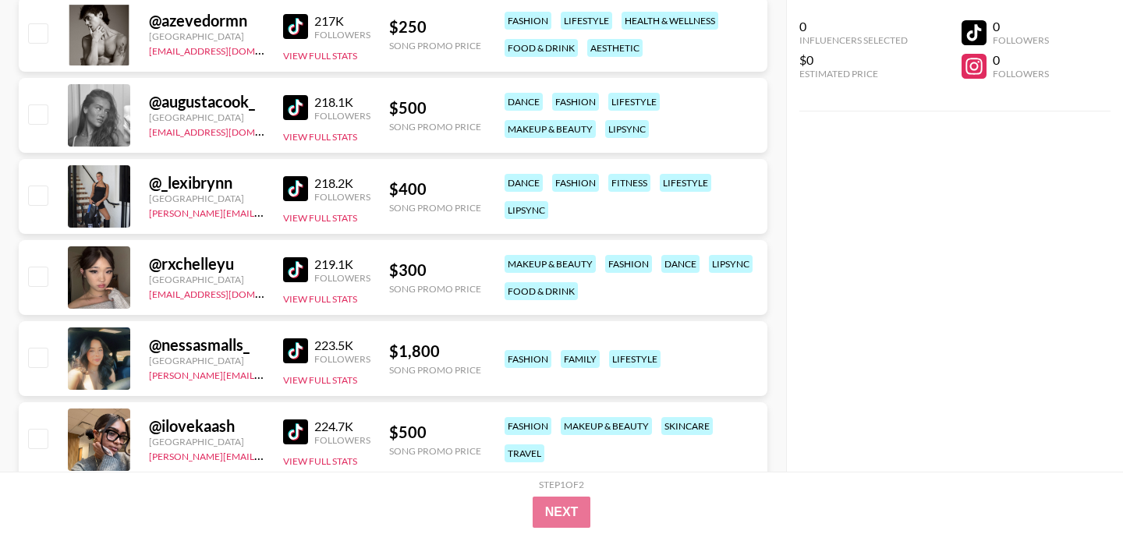
scroll to position [31169, 0]
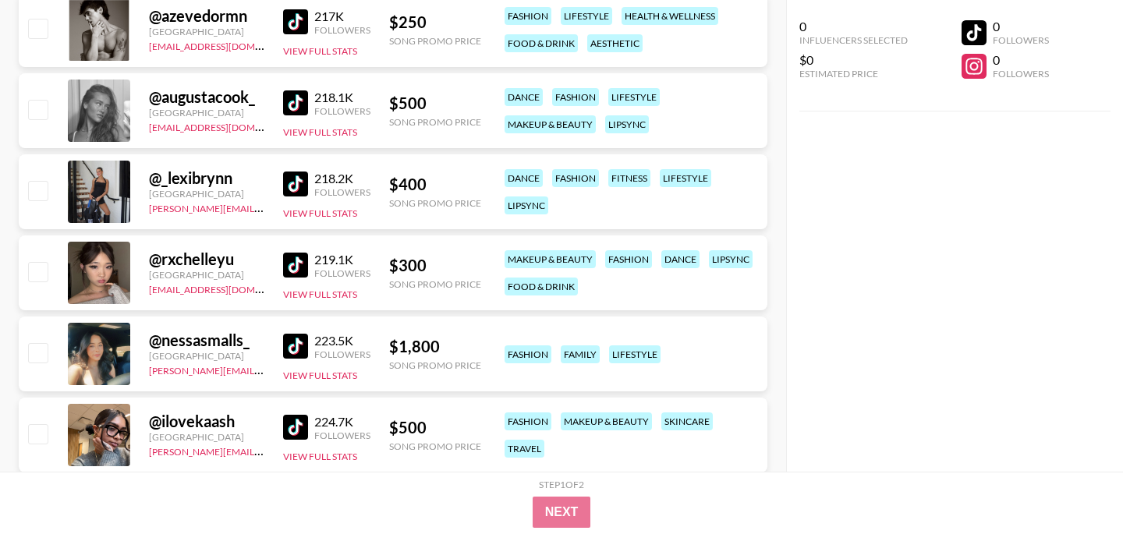
click at [294, 265] on img at bounding box center [295, 265] width 25 height 25
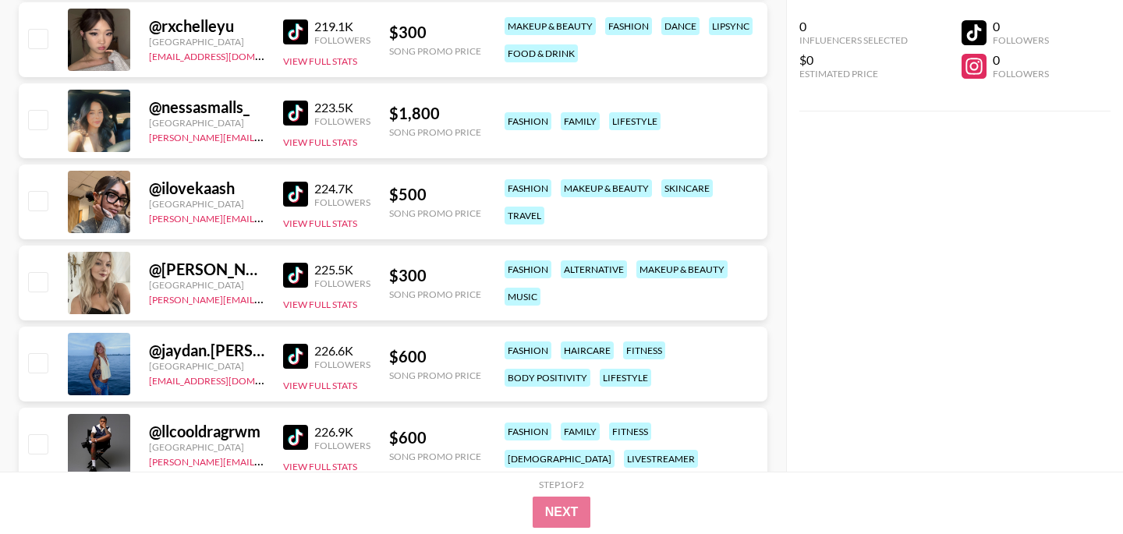
scroll to position [31405, 0]
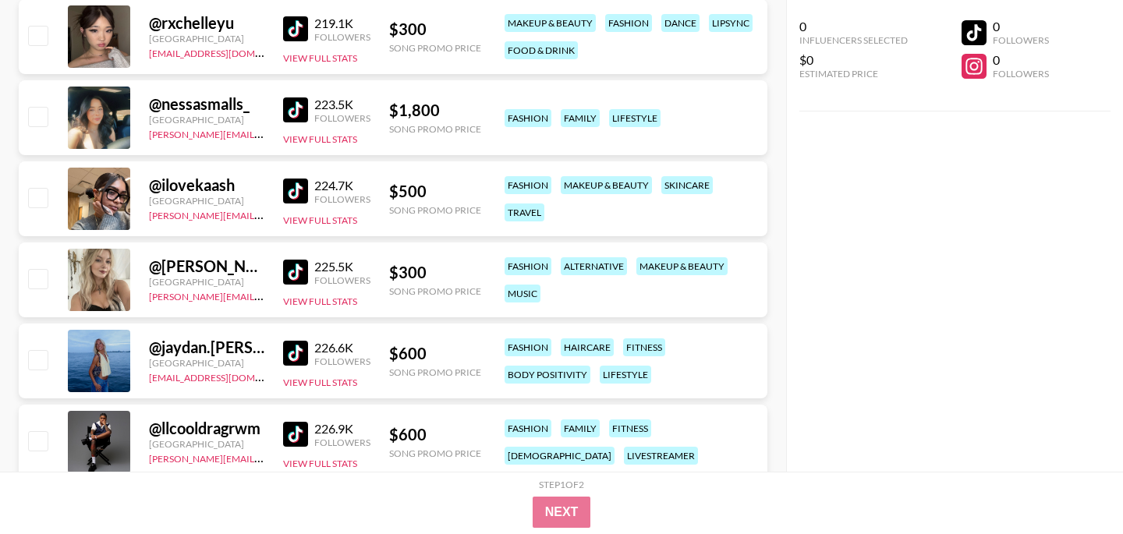
click at [295, 187] on img at bounding box center [295, 191] width 25 height 25
click at [198, 182] on div "@ ilovekaash" at bounding box center [206, 186] width 115 height 20
click at [309, 215] on button "View Full Stats" at bounding box center [320, 221] width 74 height 12
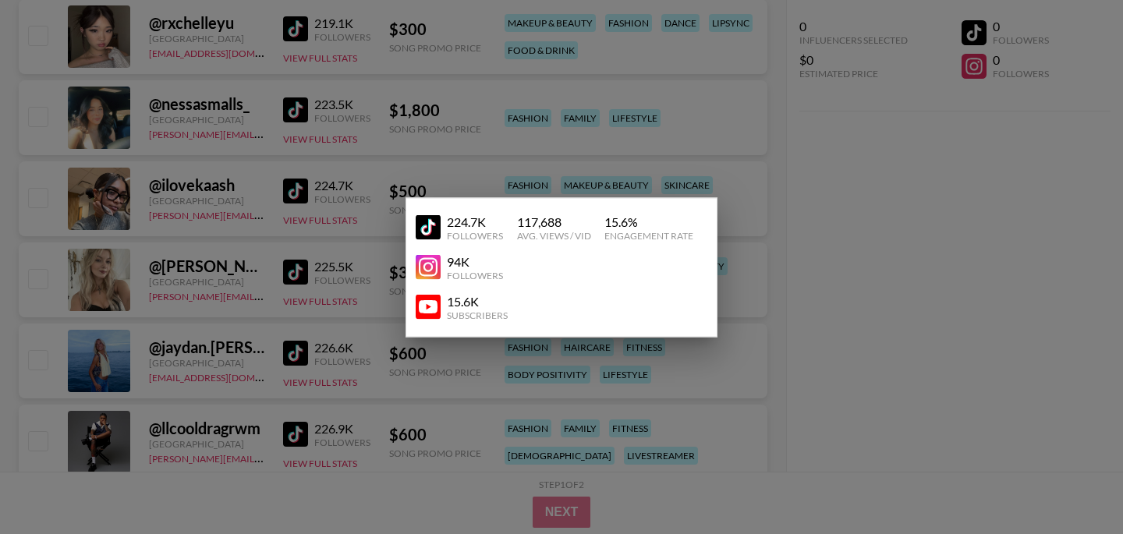
click at [435, 265] on img at bounding box center [428, 267] width 25 height 25
click at [199, 290] on div at bounding box center [561, 267] width 1123 height 534
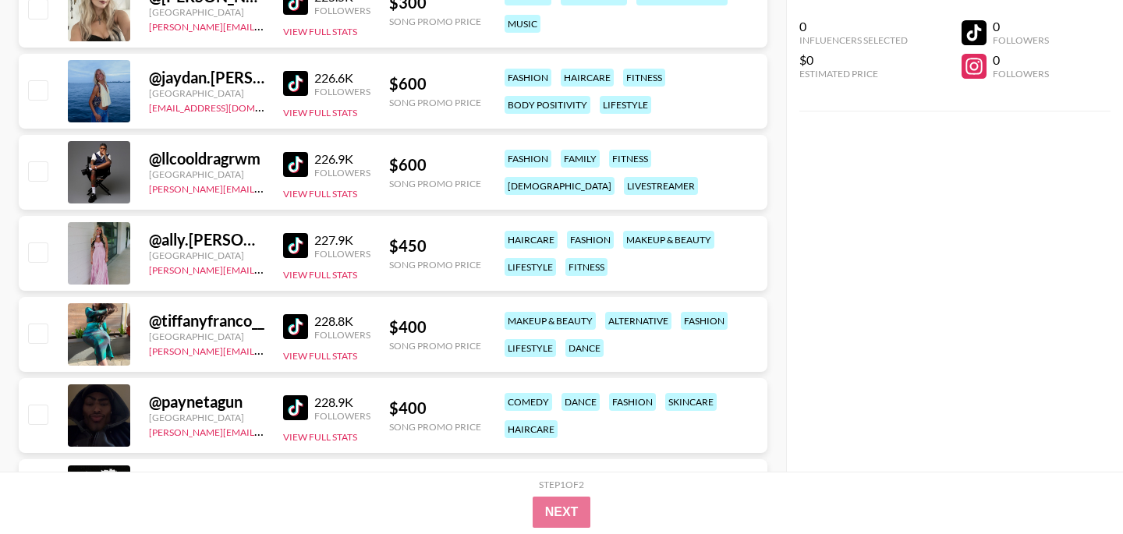
scroll to position [31679, 0]
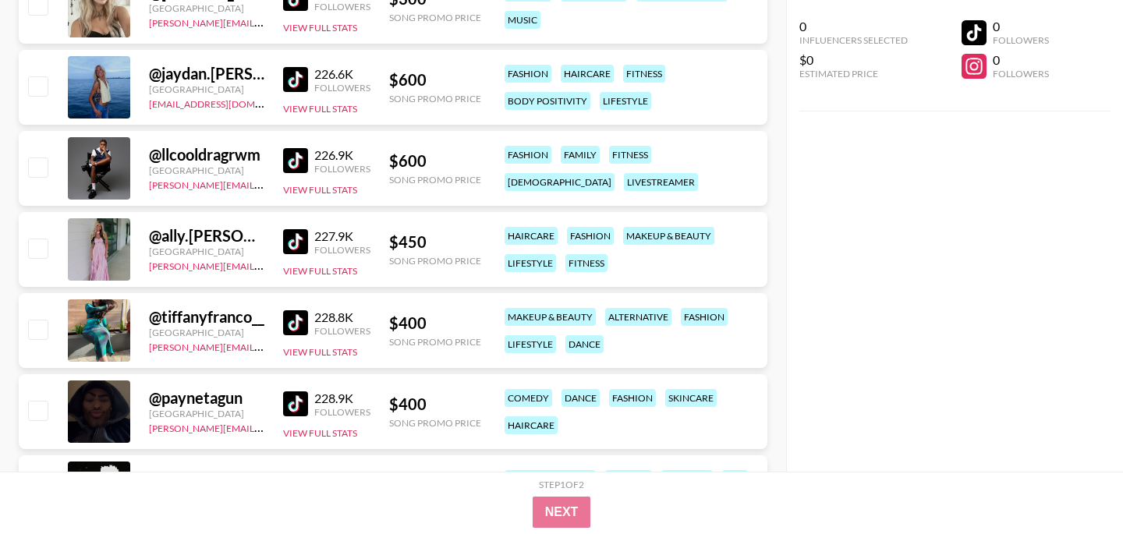
click at [293, 241] on img at bounding box center [295, 241] width 25 height 25
click at [319, 265] on button "View Full Stats" at bounding box center [320, 271] width 74 height 12
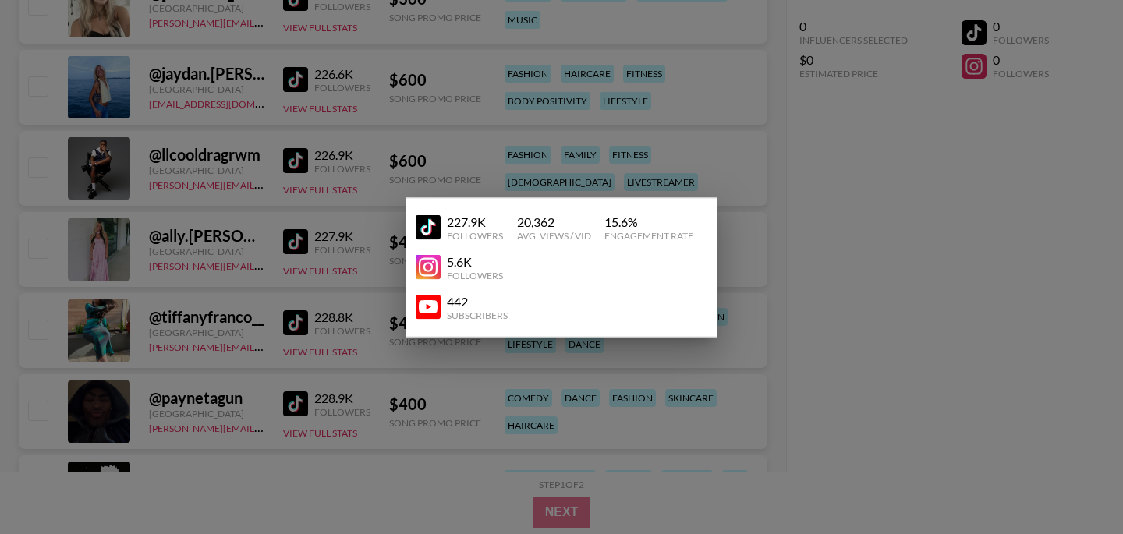
click at [432, 277] on img at bounding box center [428, 267] width 25 height 25
click at [221, 215] on div at bounding box center [561, 267] width 1123 height 534
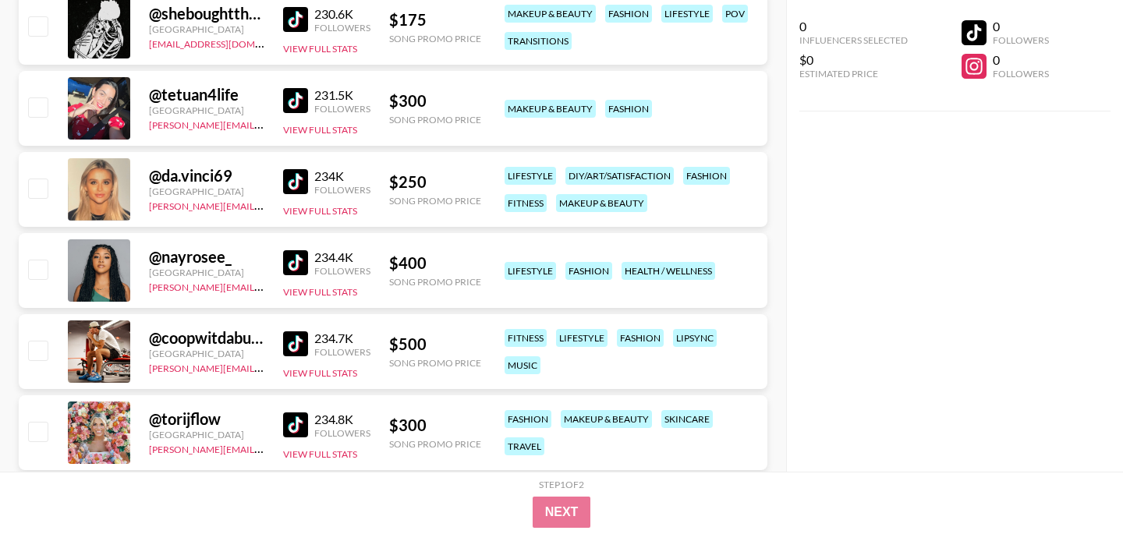
scroll to position [32147, 0]
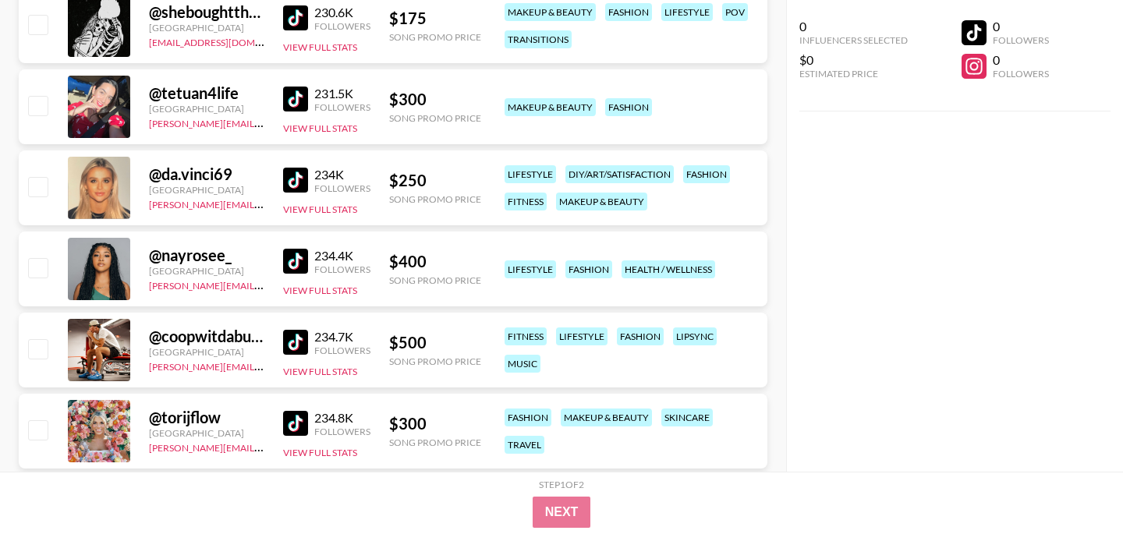
click at [296, 254] on img at bounding box center [295, 261] width 25 height 25
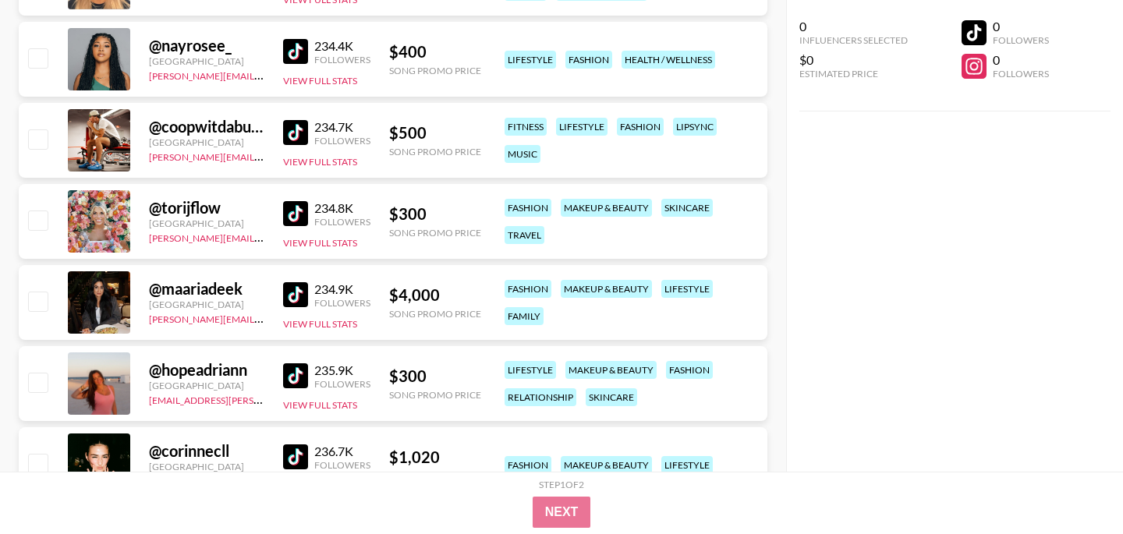
scroll to position [32357, 0]
click at [304, 376] on img at bounding box center [295, 375] width 25 height 25
click at [199, 402] on link "[EMAIL_ADDRESS][PERSON_NAME][DOMAIN_NAME]" at bounding box center [264, 398] width 231 height 15
click at [347, 403] on button "View Full Stats" at bounding box center [320, 405] width 74 height 12
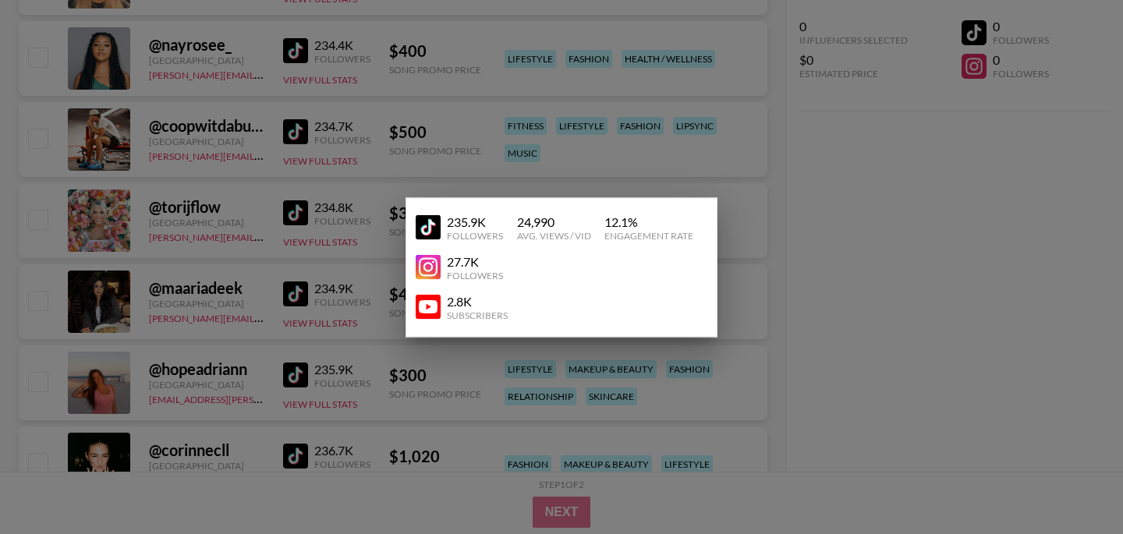
click at [430, 272] on img at bounding box center [428, 267] width 25 height 25
click at [177, 261] on div at bounding box center [561, 267] width 1123 height 534
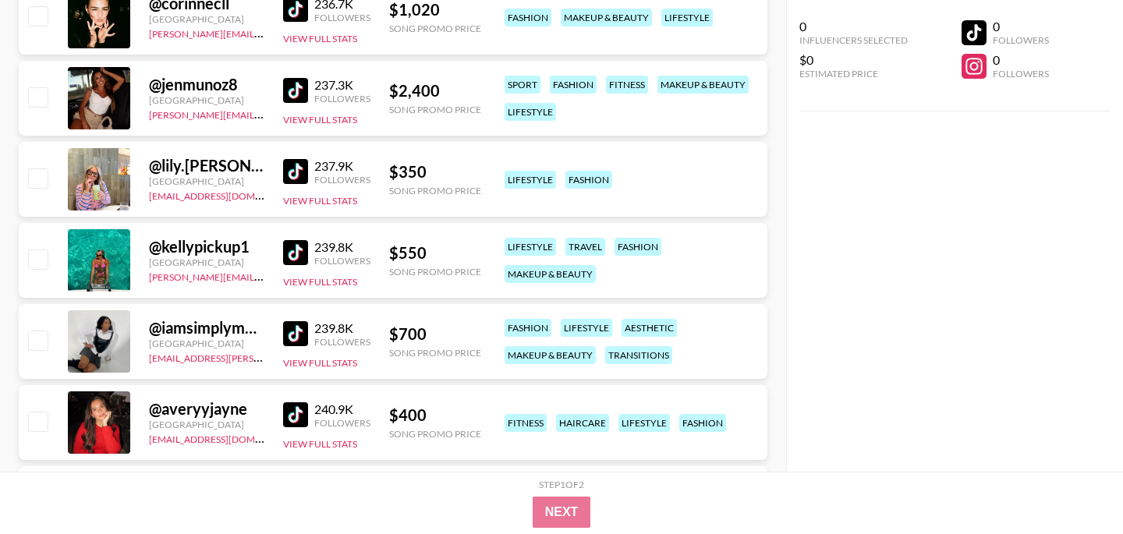
scroll to position [32847, 0]
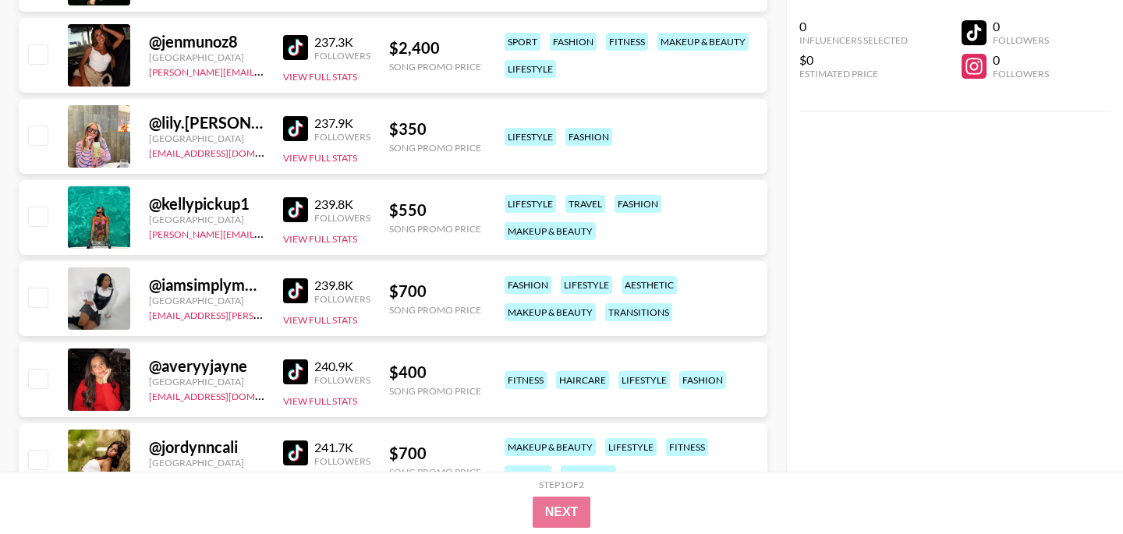
click at [289, 203] on img at bounding box center [295, 209] width 25 height 25
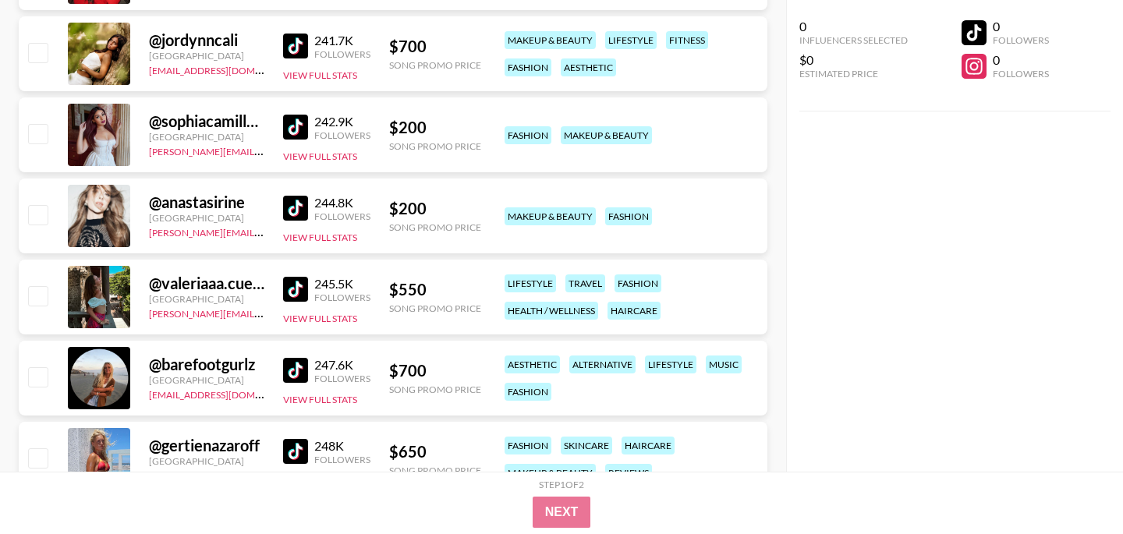
scroll to position [33255, 0]
click at [336, 314] on button "View Full Stats" at bounding box center [320, 318] width 74 height 12
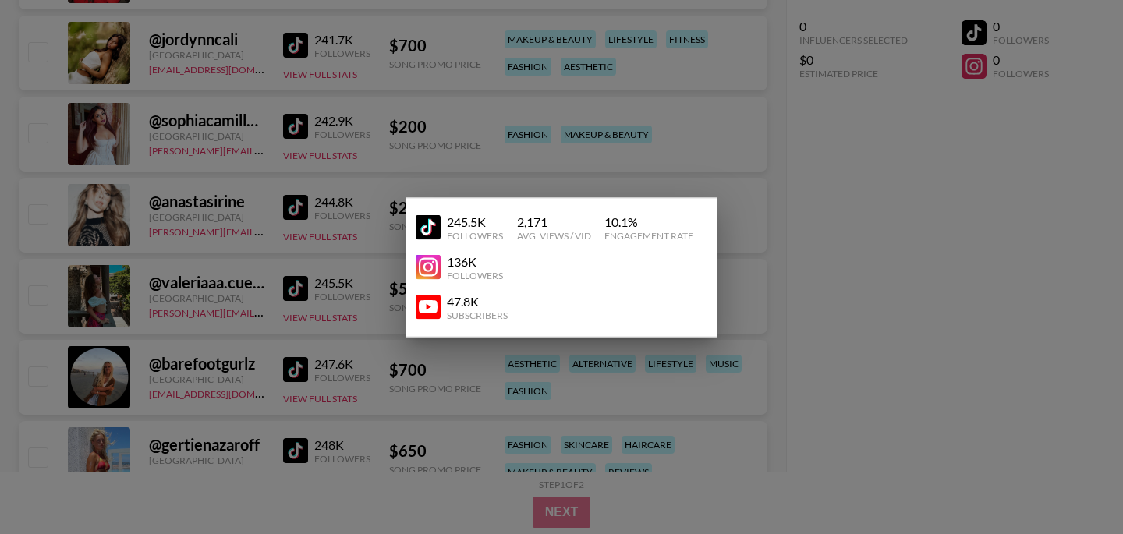
click at [454, 387] on div at bounding box center [561, 267] width 1123 height 534
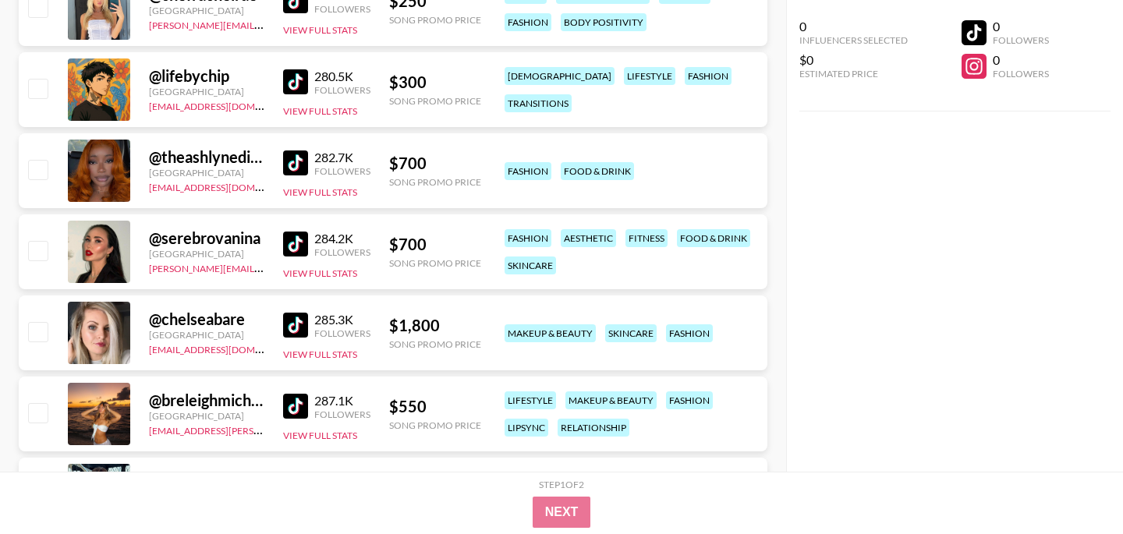
scroll to position [35009, 0]
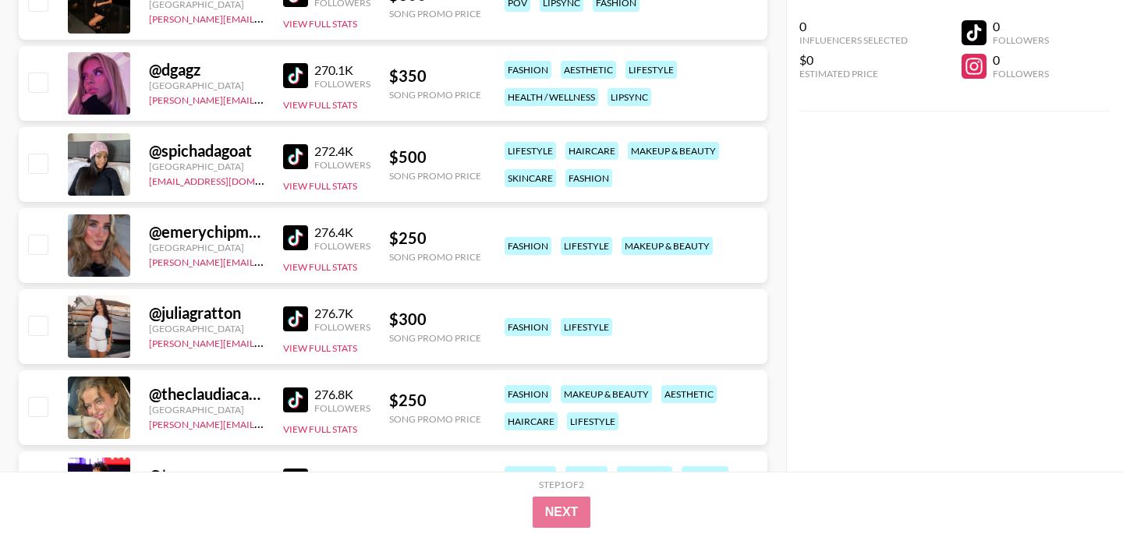
click at [297, 319] on img at bounding box center [295, 319] width 25 height 25
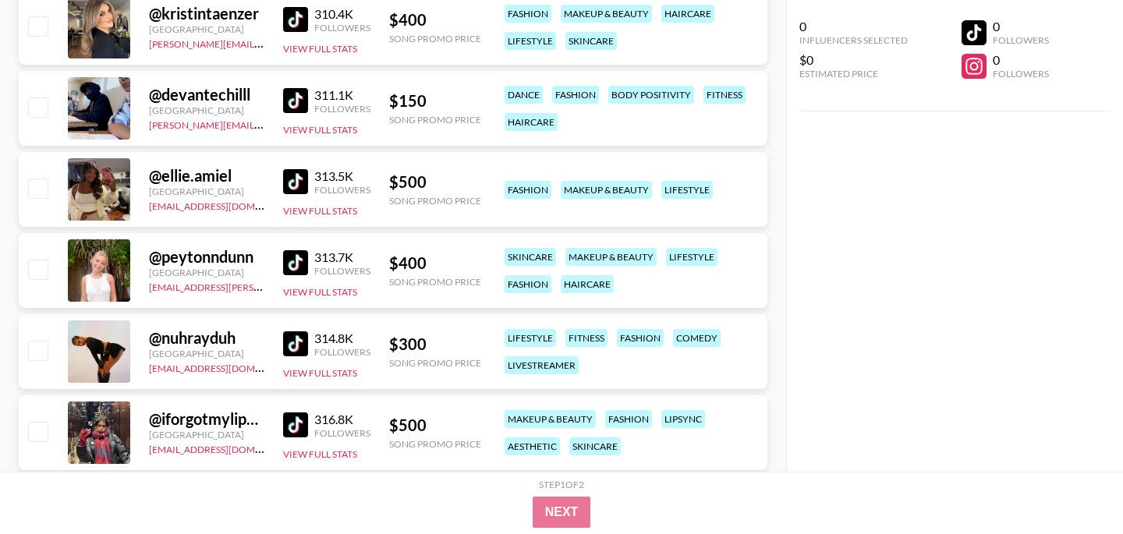
scroll to position [37257, 0]
